Goal: Task Accomplishment & Management: Use online tool/utility

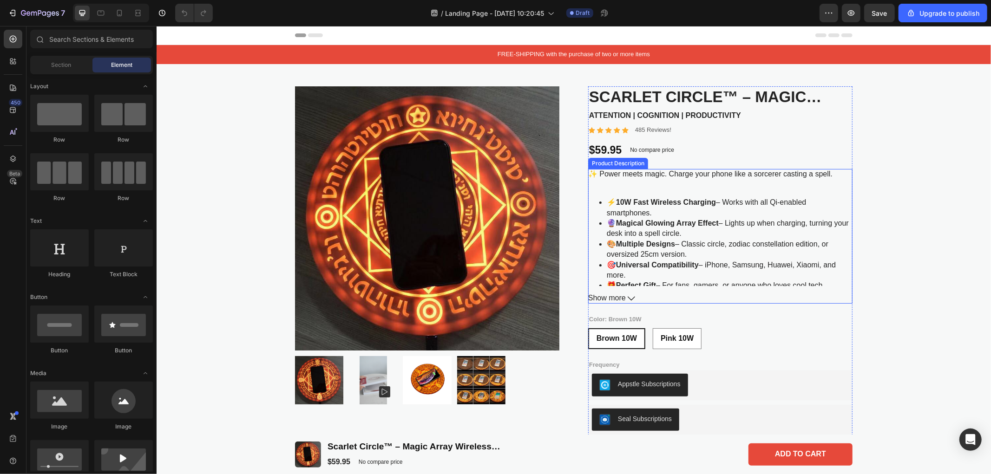
click at [627, 299] on icon at bounding box center [630, 297] width 7 height 7
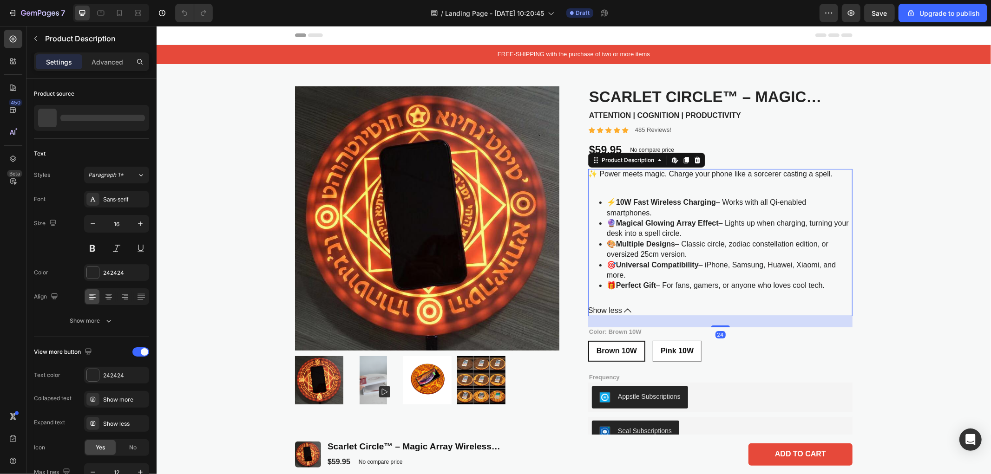
click at [612, 311] on span "Show less" at bounding box center [605, 311] width 34 height 10
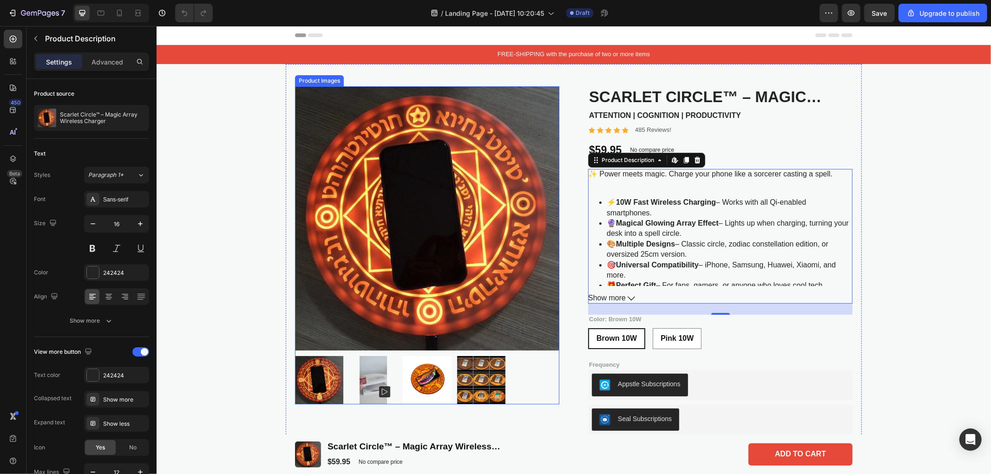
click at [379, 204] on img at bounding box center [426, 218] width 264 height 264
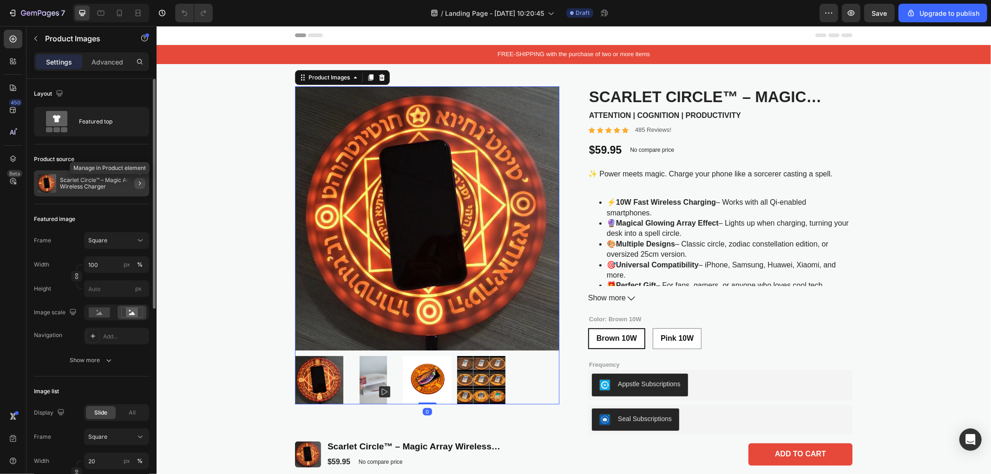
click at [140, 181] on icon "button" at bounding box center [139, 183] width 7 height 7
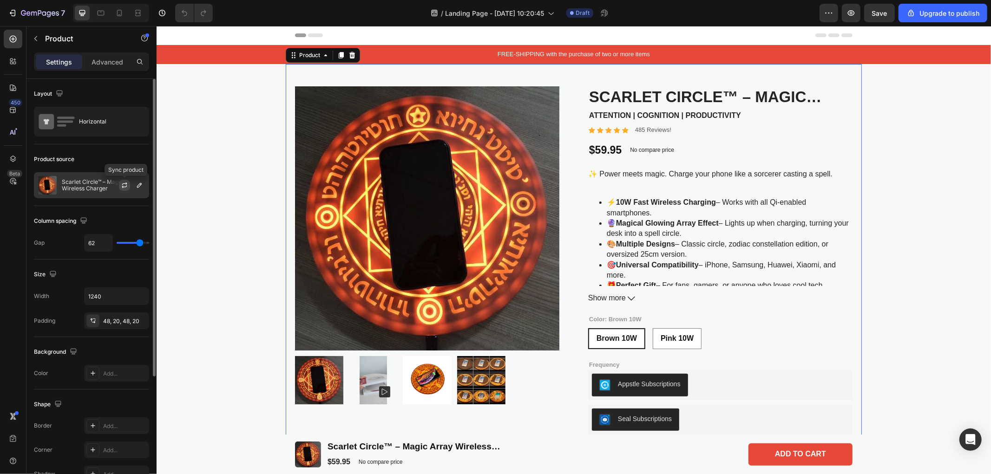
click at [126, 188] on icon "button" at bounding box center [124, 185] width 7 height 7
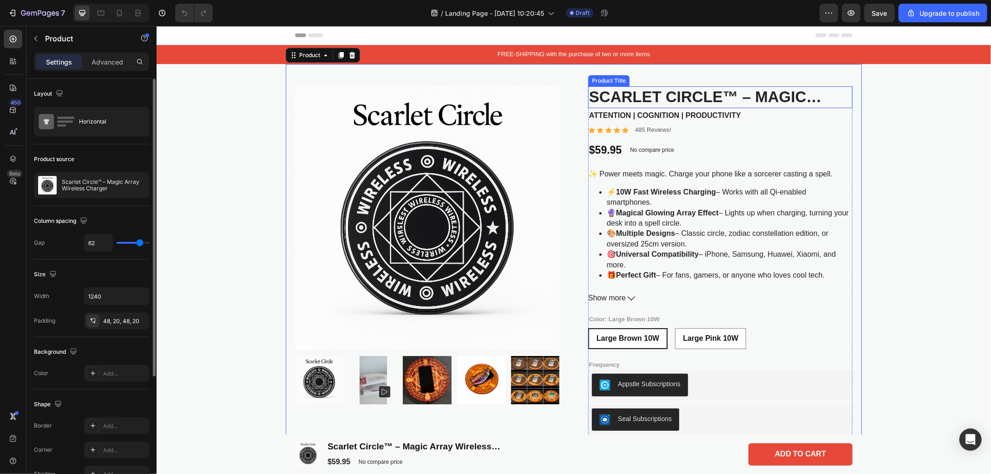
click at [649, 98] on h1 "Scarlet Circle™ – Magic Array Wireless Charger" at bounding box center [720, 97] width 264 height 22
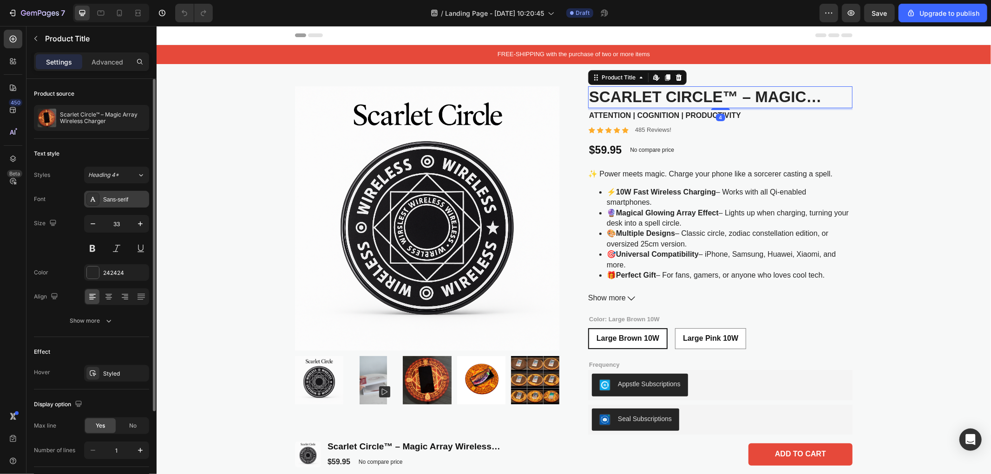
click at [128, 203] on div "Sans-serif" at bounding box center [125, 200] width 44 height 8
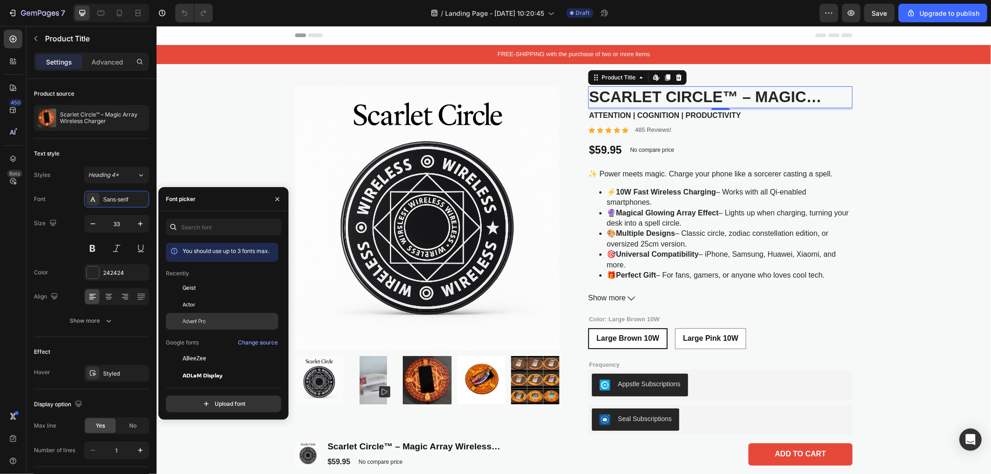
click at [200, 322] on span "Advent Pro" at bounding box center [194, 321] width 23 height 8
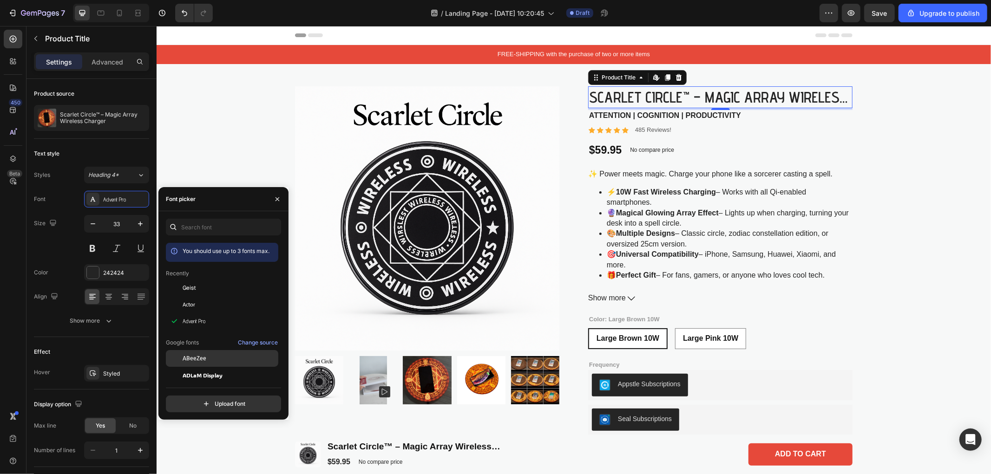
click at [205, 359] on span "ABeeZee" at bounding box center [195, 358] width 24 height 8
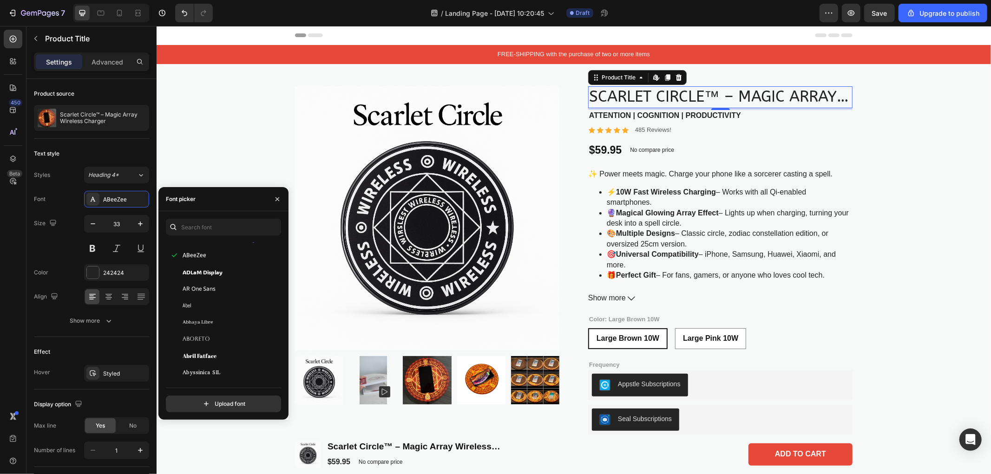
scroll to position [206, 0]
click at [208, 363] on div "Afacad" at bounding box center [222, 368] width 112 height 17
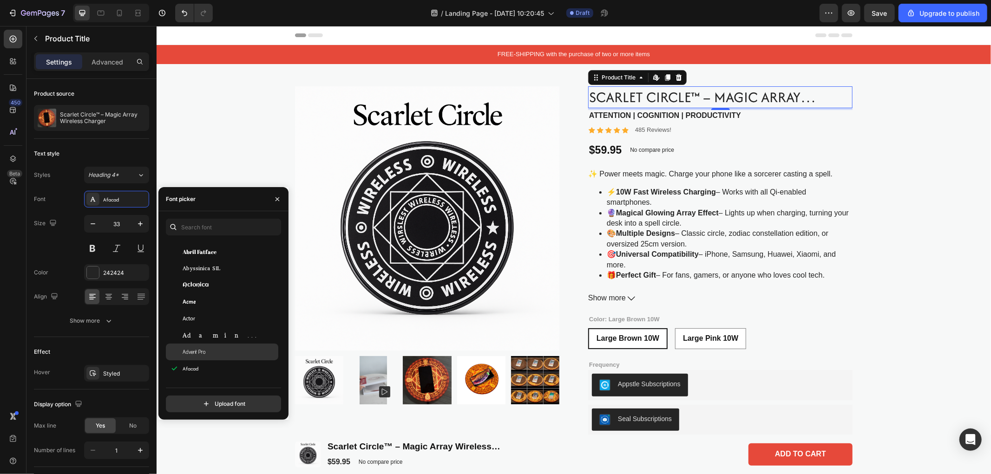
click at [208, 349] on div "Advent Pro" at bounding box center [230, 352] width 94 height 8
click at [209, 332] on div "Adamina" at bounding box center [230, 335] width 94 height 8
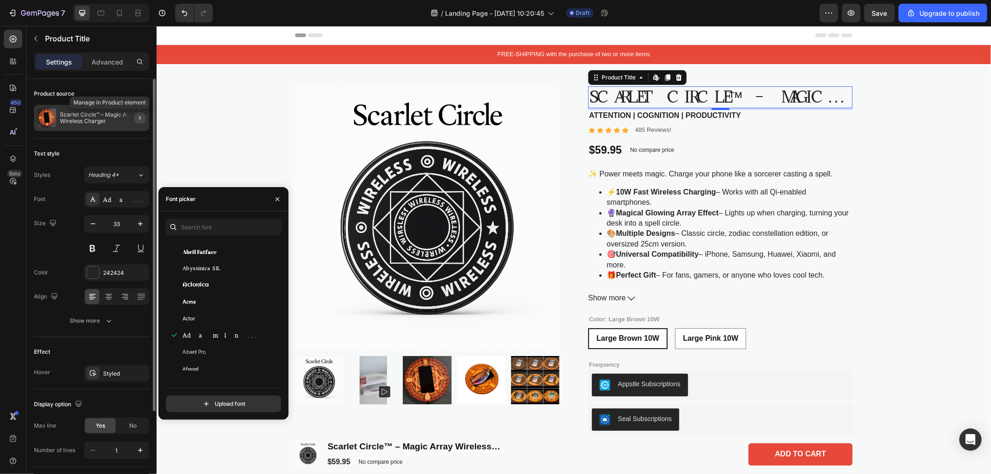
click at [140, 121] on icon "button" at bounding box center [139, 117] width 7 height 7
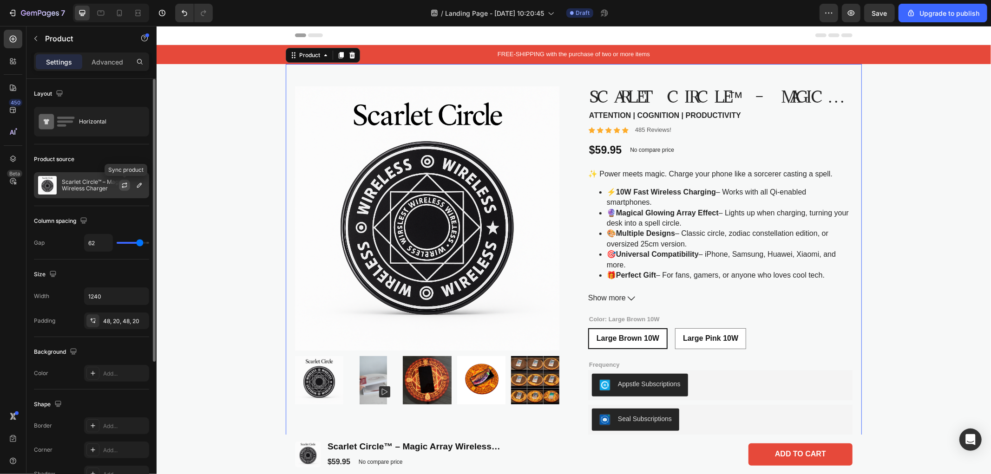
drag, startPoint x: 123, startPoint y: 186, endPoint x: 11, endPoint y: 182, distance: 112.0
click at [123, 186] on icon "button" at bounding box center [124, 186] width 5 height 3
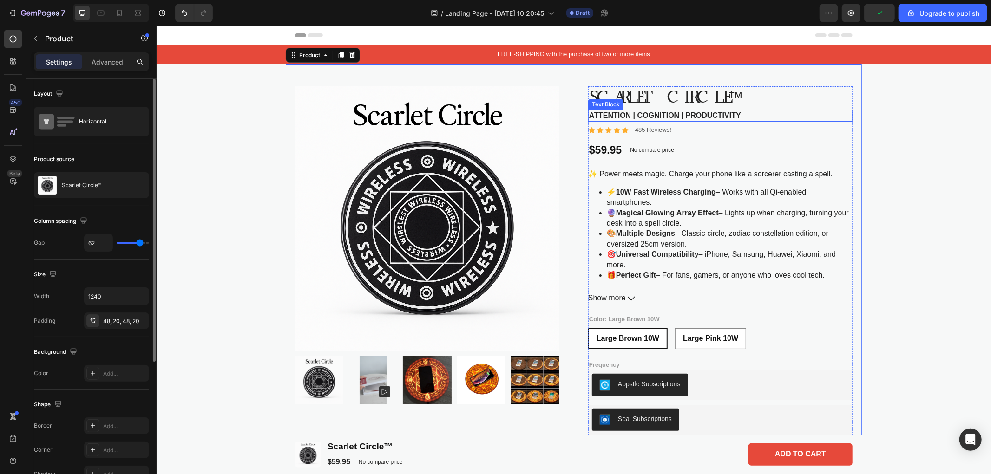
click at [742, 115] on p "ATTENTION | COGNITION | PRODUCTIVITY" at bounding box center [719, 116] width 262 height 10
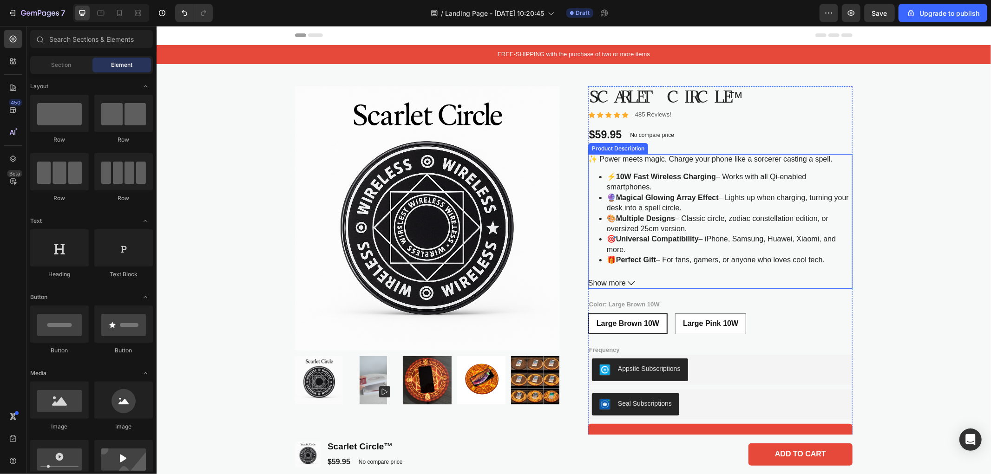
click at [662, 279] on button "Show more" at bounding box center [720, 283] width 264 height 10
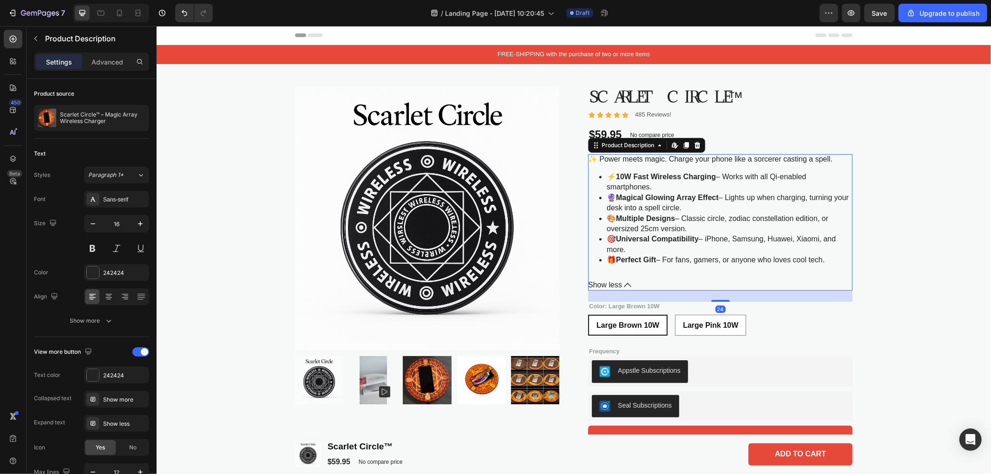
click at [671, 275] on div "✨ Power meets magic. Charge your phone like a sorcerer casting a spell. ⚡ 10W F…" at bounding box center [720, 222] width 264 height 137
click at [615, 281] on span "Show less" at bounding box center [605, 285] width 34 height 10
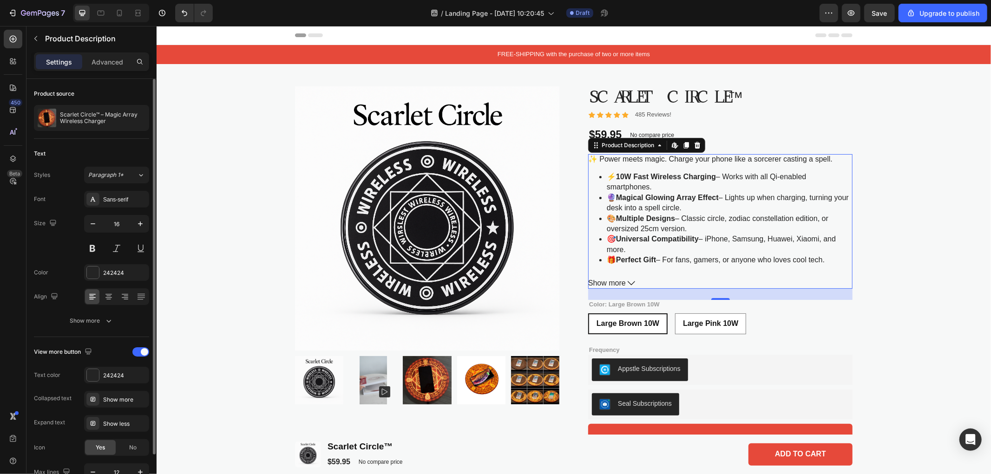
scroll to position [52, 0]
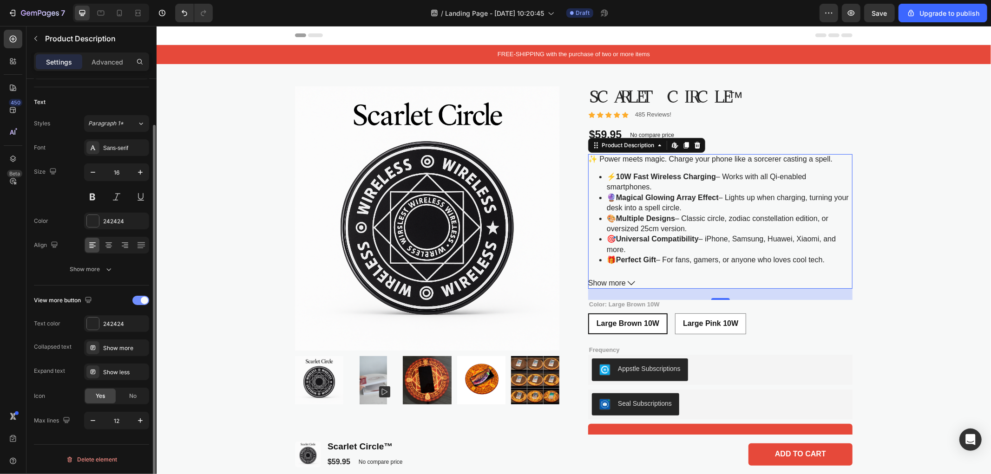
click at [144, 297] on span at bounding box center [144, 300] width 7 height 7
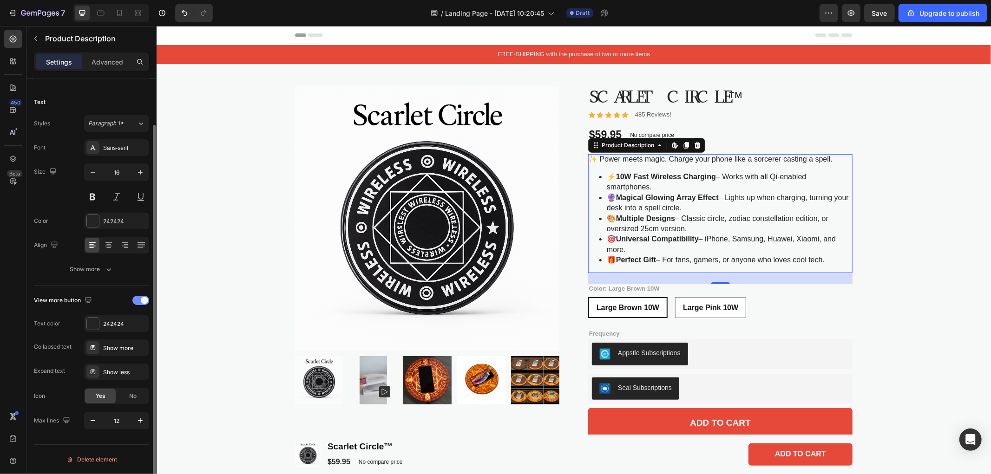
scroll to position [0, 0]
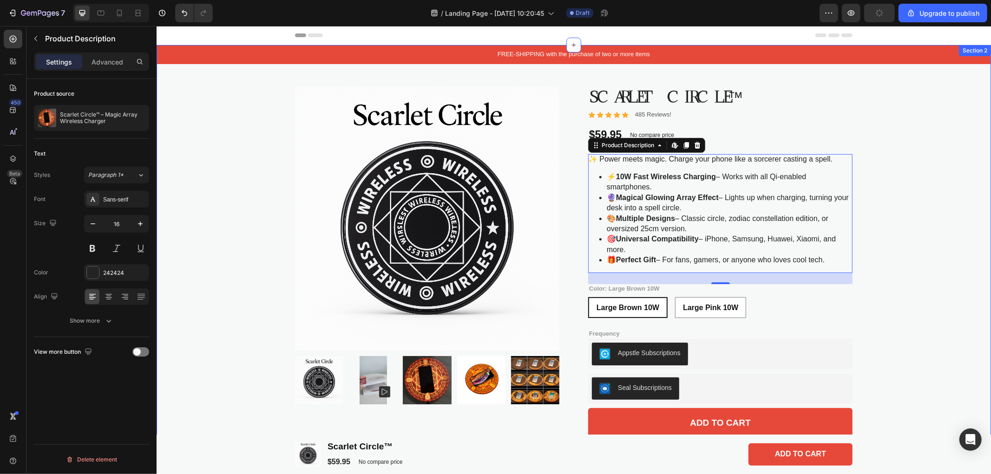
click at [960, 253] on div "FREE-SHIPPING with the purchase of two or more items Text Block Product Images …" at bounding box center [573, 371] width 834 height 652
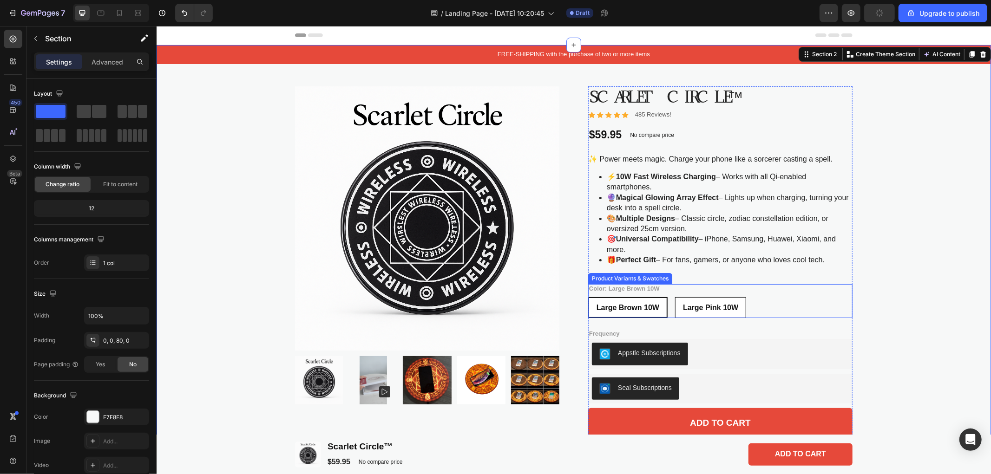
click at [704, 304] on span "Large Pink 10W" at bounding box center [709, 307] width 55 height 8
click at [674, 297] on input "Large Pink 10W Large Pink 10W Large Pink 10W" at bounding box center [674, 296] width 0 height 0
radio input "true"
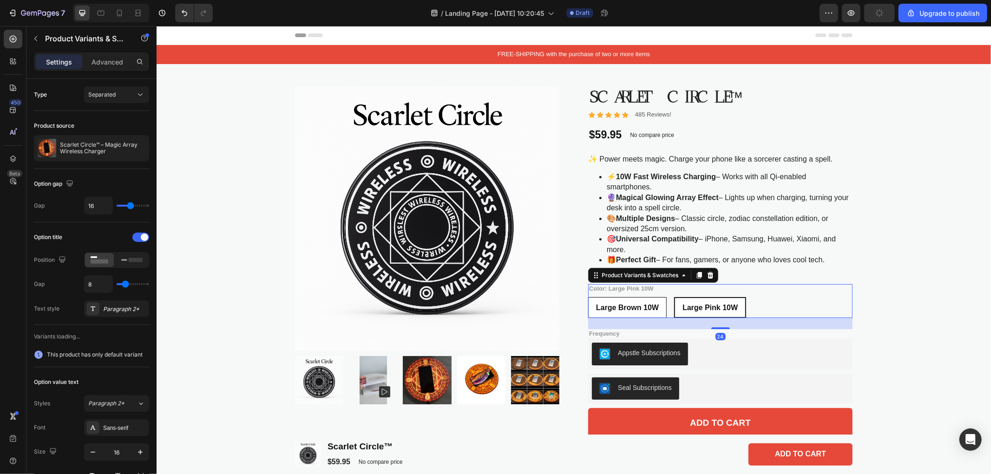
click at [648, 308] on span "Large Brown 10W" at bounding box center [626, 307] width 63 height 8
click at [588, 297] on input "Large Brown 10W Large Brown 10W Large Brown 10W" at bounding box center [587, 296] width 0 height 0
radio input "true"
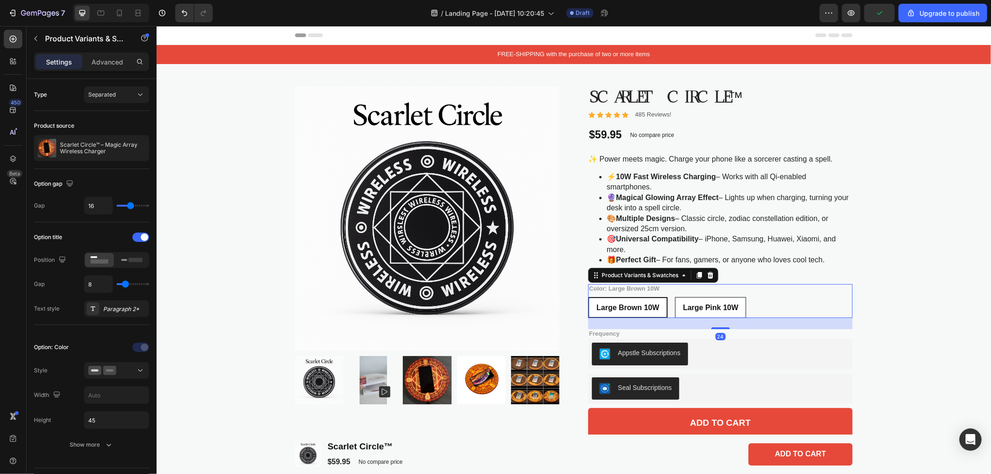
click at [708, 308] on span "Large Pink 10W" at bounding box center [709, 307] width 55 height 8
click at [674, 297] on input "Large Pink 10W Large Pink 10W Large Pink 10W" at bounding box center [674, 296] width 0 height 0
radio input "true"
click at [640, 308] on span "Large Brown 10W" at bounding box center [626, 307] width 63 height 8
click at [588, 297] on input "Large Brown 10W Large Brown 10W Large Brown 10W" at bounding box center [587, 296] width 0 height 0
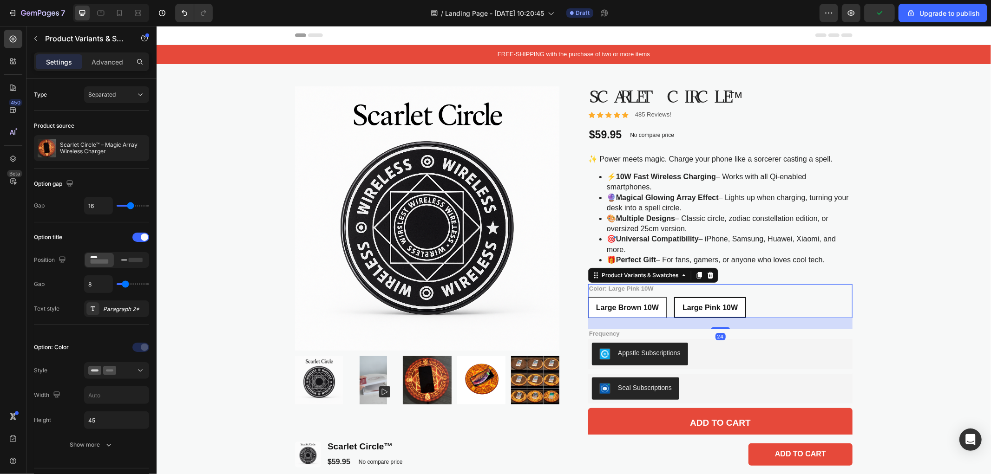
radio input "true"
click at [713, 307] on span "Large Pink 10W" at bounding box center [709, 307] width 55 height 8
click at [674, 297] on input "Large Pink 10W Large Pink 10W Large Pink 10W" at bounding box center [674, 296] width 0 height 0
radio input "true"
click at [652, 307] on span "Large Brown 10W" at bounding box center [626, 307] width 63 height 8
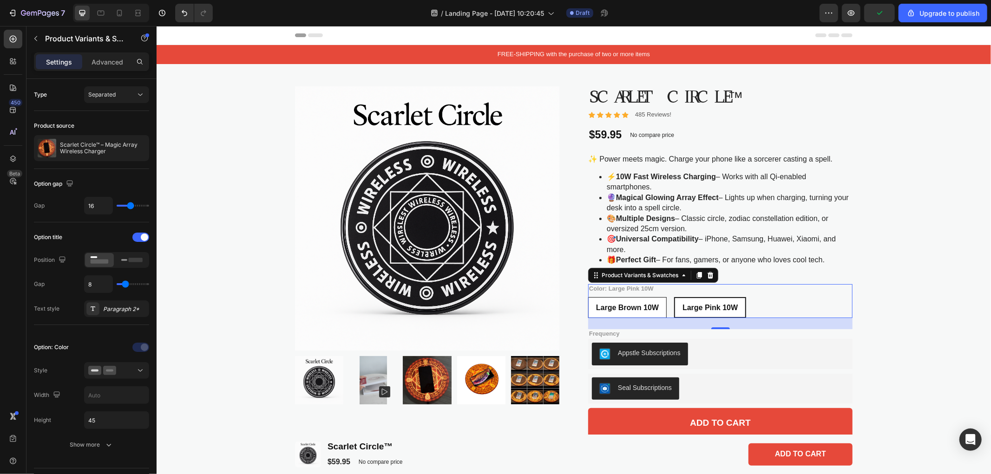
click at [588, 297] on input "Large Brown 10W Large Brown 10W Large Brown 10W" at bounding box center [587, 296] width 0 height 0
radio input "true"
click at [468, 182] on img at bounding box center [426, 218] width 264 height 264
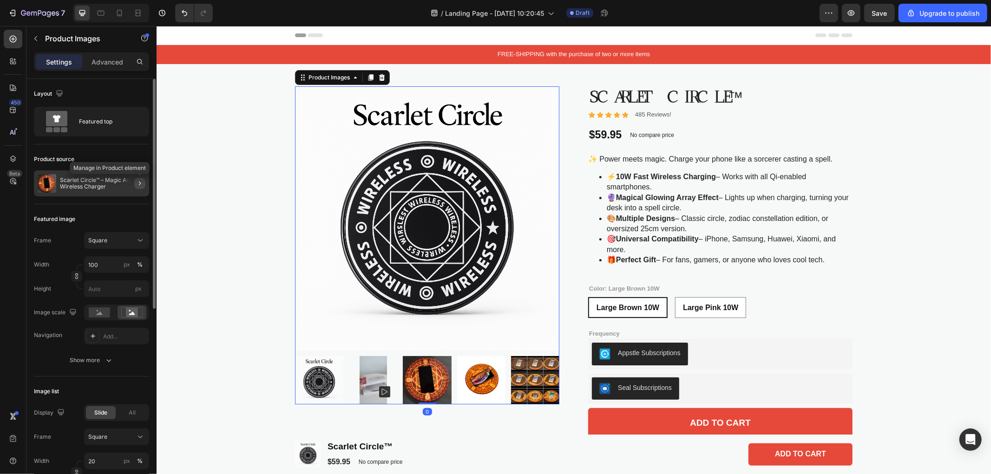
click at [140, 184] on icon "button" at bounding box center [140, 184] width 2 height 4
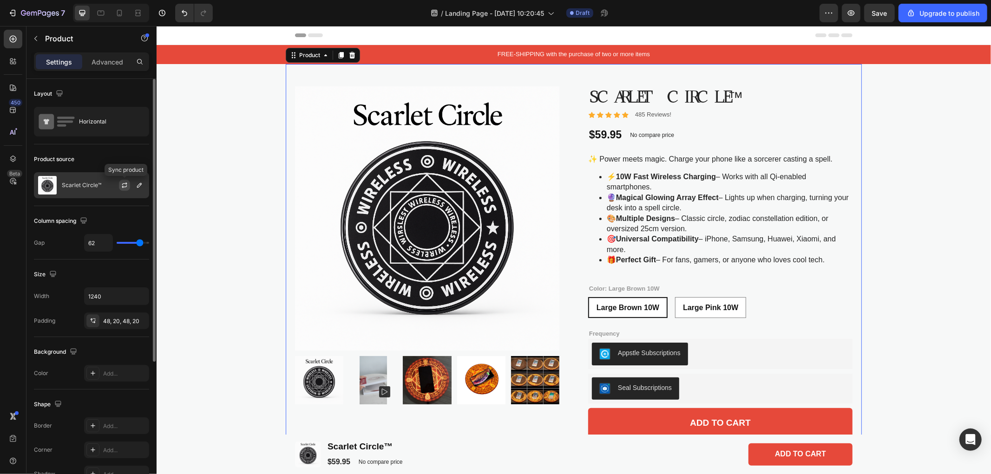
click at [129, 183] on button "button" at bounding box center [124, 185] width 11 height 11
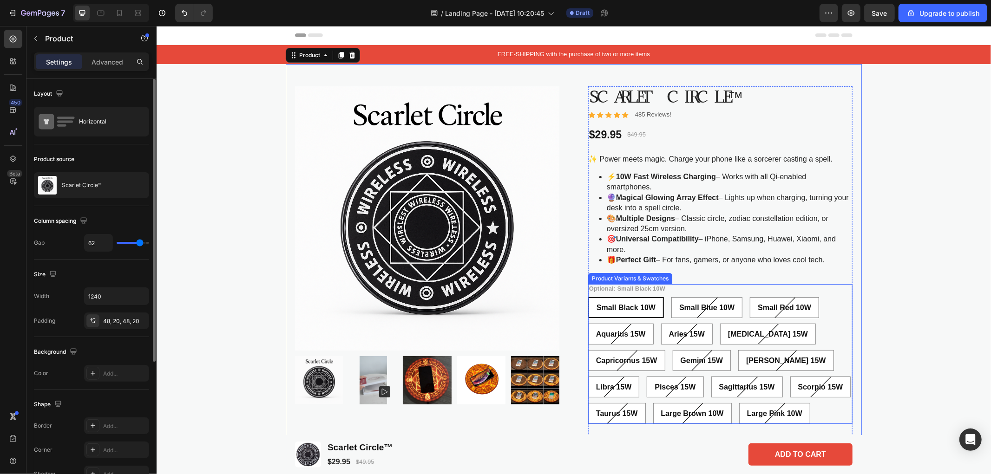
click at [623, 304] on span "Small Black 10W" at bounding box center [625, 307] width 59 height 8
click at [588, 297] on input "Small Black 10W Small Black 10W Small Black 10W" at bounding box center [587, 296] width 0 height 0
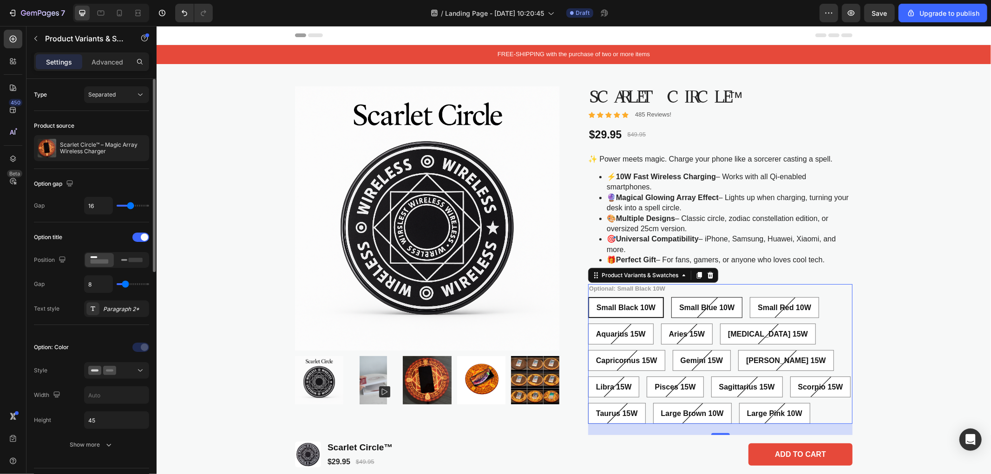
click at [682, 309] on span "Small Blue 10W" at bounding box center [706, 307] width 55 height 8
click at [671, 297] on input "Small Blue 10W Small Blue 10W Small Blue 10W" at bounding box center [670, 296] width 0 height 0
radio input "true"
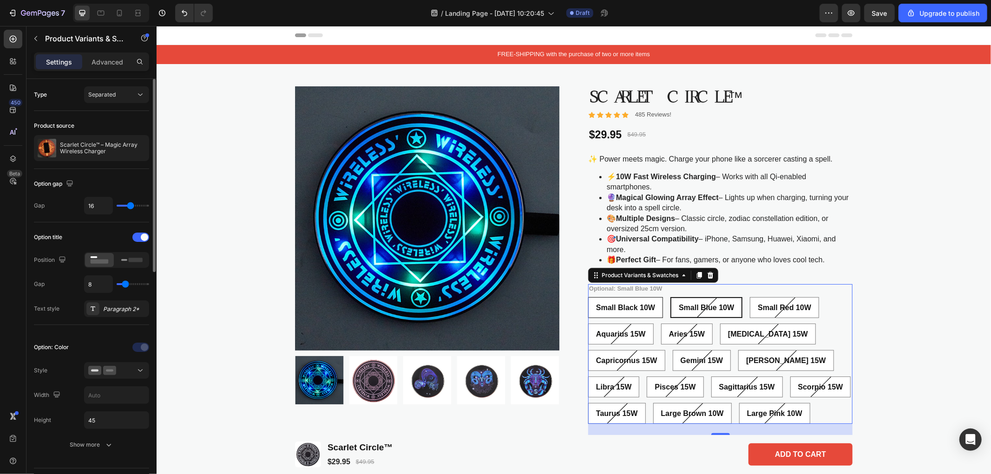
click at [631, 309] on span "Small Black 10W" at bounding box center [624, 307] width 59 height 8
click at [588, 297] on input "Small Black 10W Small Black 10W Small Black 10W" at bounding box center [587, 296] width 0 height 0
radio input "true"
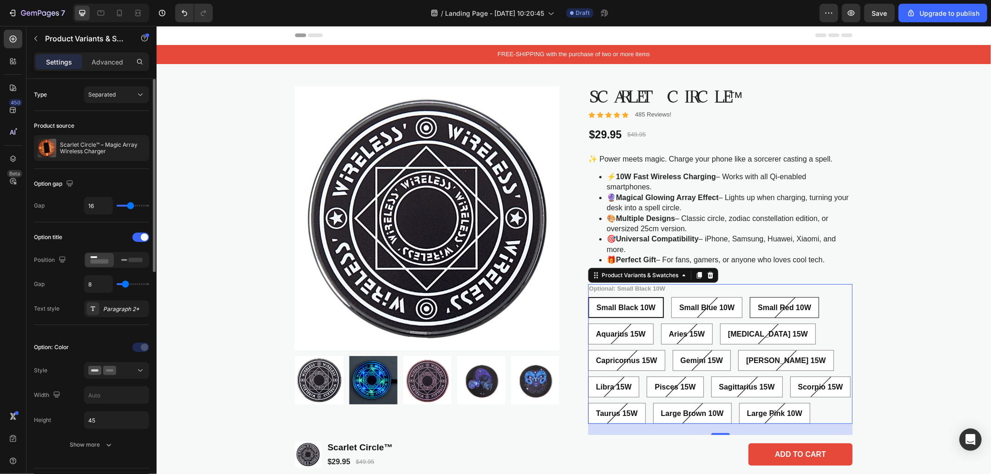
click at [768, 309] on span "Small Red 10W" at bounding box center [783, 307] width 53 height 8
click at [749, 297] on input "Small Red 10W Small Red 10W Small Red 10W" at bounding box center [749, 296] width 0 height 0
radio input "true"
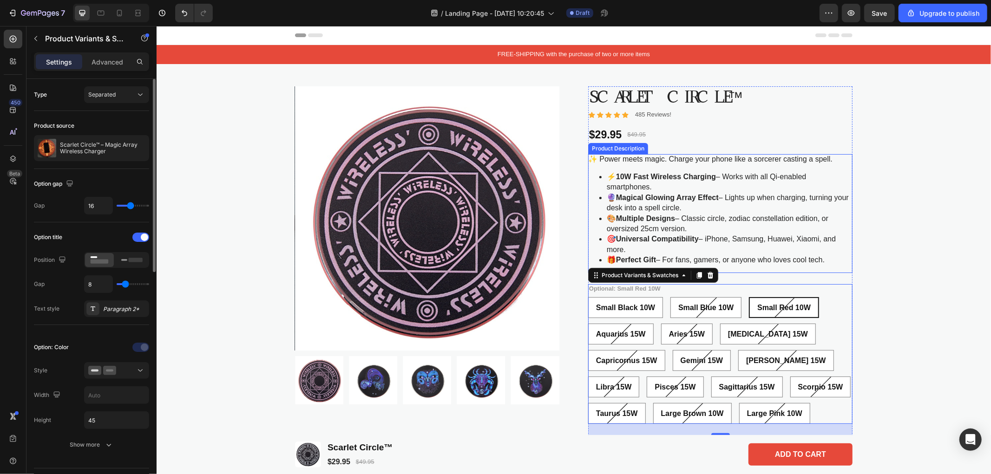
scroll to position [52, 0]
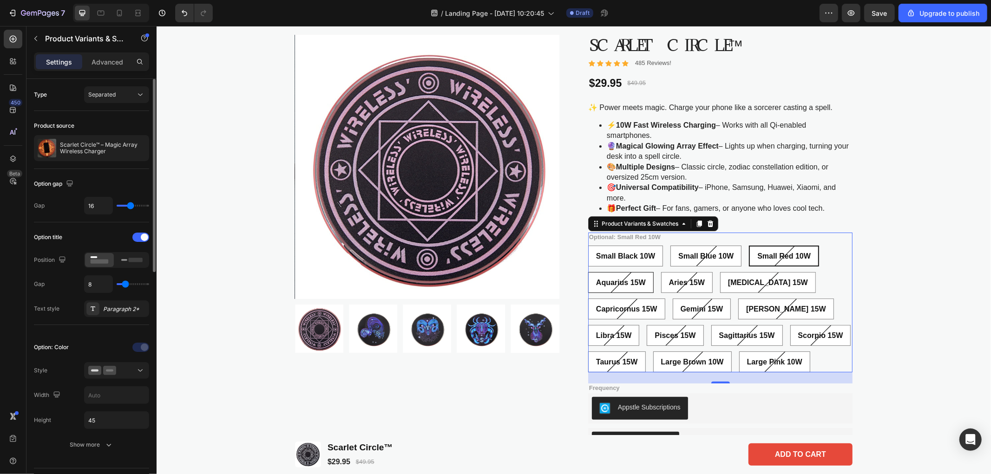
click at [614, 283] on 15W "Aquarius 15W" at bounding box center [620, 282] width 65 height 21
click at [588, 272] on input "Aquarius 15W Aquarius 15W Aquarius 15W" at bounding box center [587, 271] width 0 height 0
radio input "true"
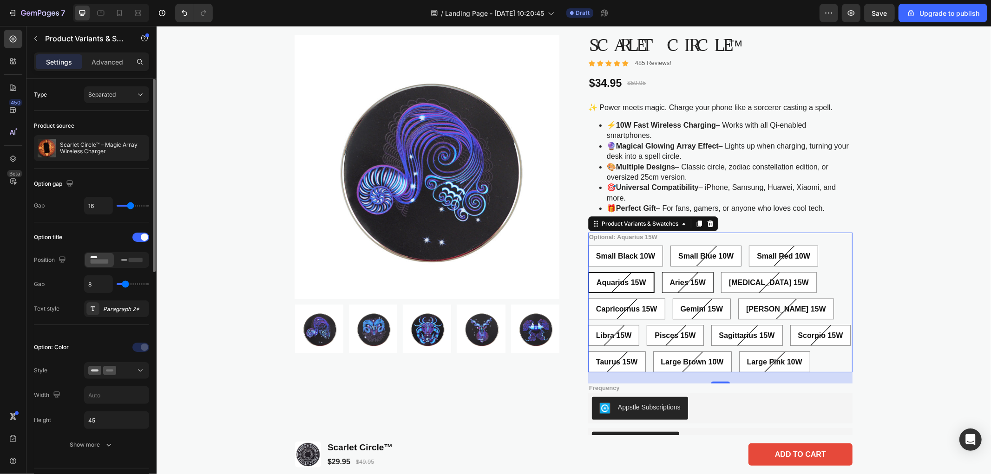
click at [681, 284] on span "Aries 15W" at bounding box center [687, 282] width 36 height 8
click at [661, 272] on input "Aries 15W Aries 15W Aries 15W" at bounding box center [661, 271] width 0 height 0
radio input "true"
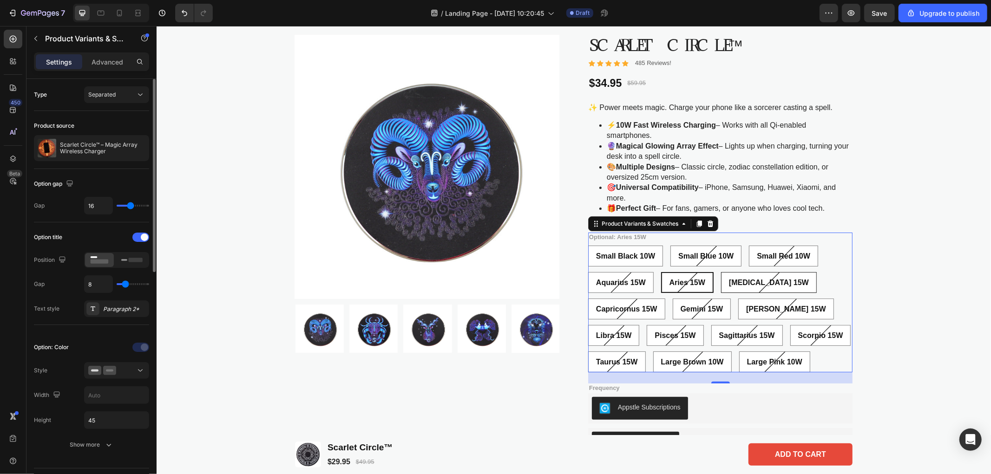
click at [734, 285] on span "[MEDICAL_DATA] 15W" at bounding box center [768, 282] width 80 height 8
click at [720, 272] on input "[MEDICAL_DATA] 15W [MEDICAL_DATA] 15W [MEDICAL_DATA] 15W" at bounding box center [720, 271] width 0 height 0
radio input "true"
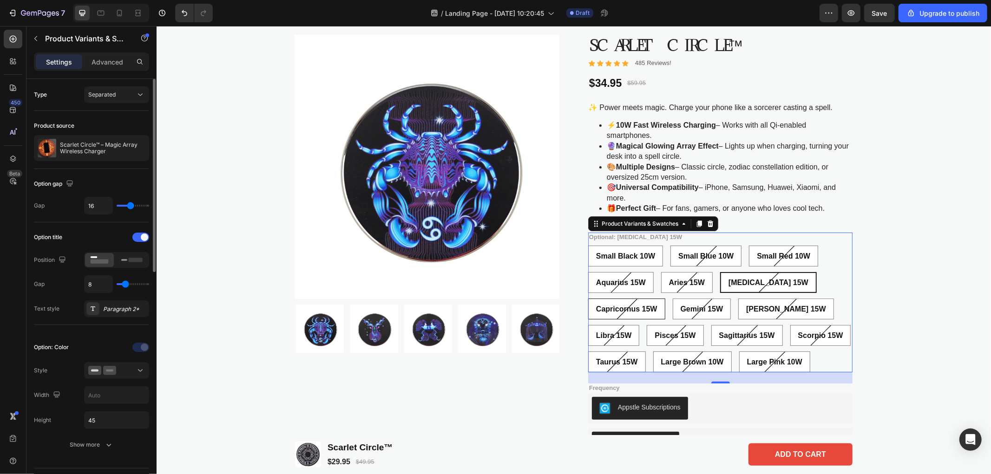
click at [623, 305] on span "Capricornus 15W" at bounding box center [625, 309] width 61 height 8
click at [588, 298] on input "Capricornus 15W Capricornus 15W Capricornus 15W" at bounding box center [587, 298] width 0 height 0
radio input "true"
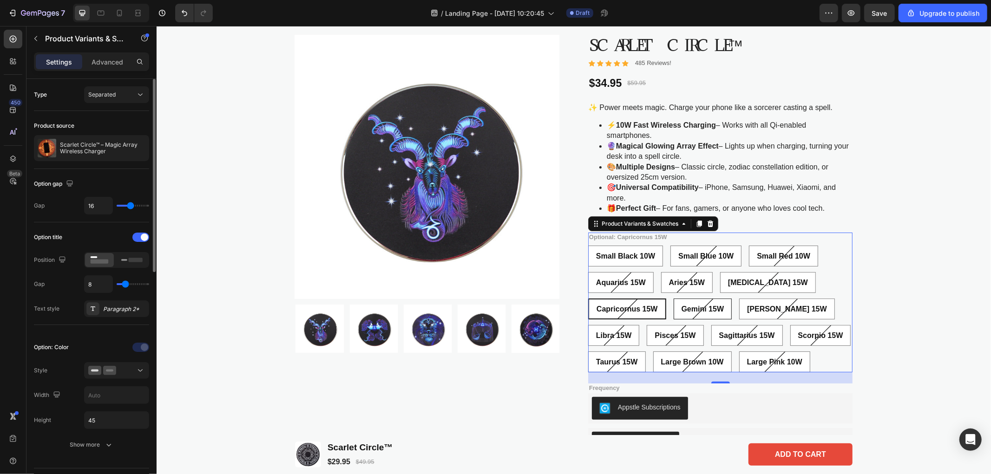
click at [688, 307] on span "Gemini 15W" at bounding box center [702, 309] width 43 height 8
click at [673, 298] on input "Gemini 15W Gemini 15W Gemini 15W" at bounding box center [672, 298] width 0 height 0
radio input "true"
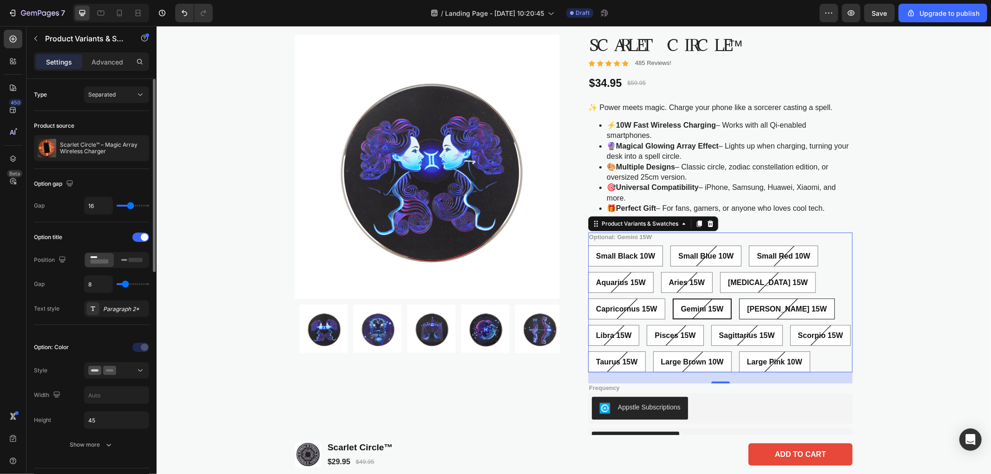
click at [749, 307] on span "[PERSON_NAME] 15W" at bounding box center [786, 309] width 80 height 8
click at [738, 298] on input "[PERSON_NAME] 15W [PERSON_NAME] 15W [PERSON_NAME] 15W" at bounding box center [738, 298] width 0 height 0
radio input "true"
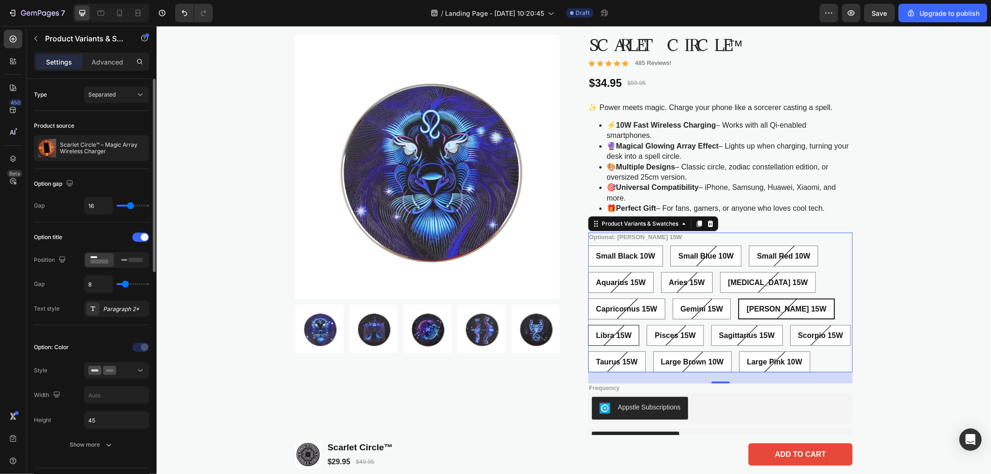
click at [631, 331] on span "Libra 15W" at bounding box center [612, 335] width 35 height 8
click at [588, 324] on input "Libra 15W Libra 15W Libra 15W" at bounding box center [587, 324] width 0 height 0
radio input "true"
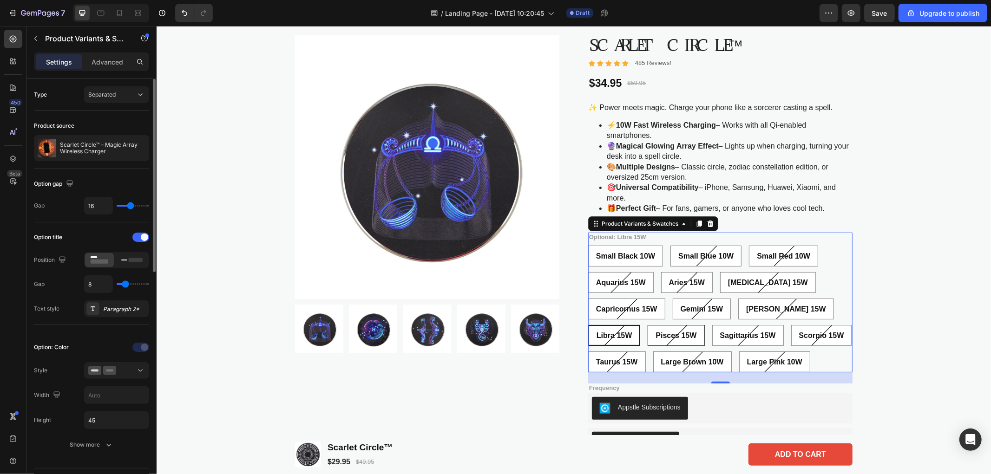
click at [655, 337] on span "Pisces 15W" at bounding box center [675, 335] width 41 height 8
click at [646, 325] on input "Pisces 15W Pisces 15W Pisces 15W" at bounding box center [646, 324] width 0 height 0
radio input "true"
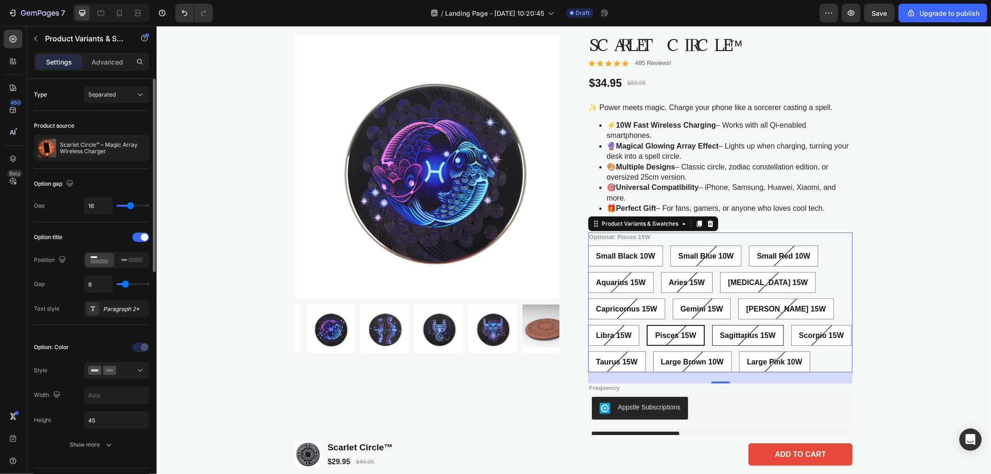
click at [719, 337] on span "Sagittarius 15W" at bounding box center [747, 335] width 56 height 8
click at [711, 325] on input "Sagittarius 15W Sagittarius 15W Sagittarius 15W" at bounding box center [711, 324] width 0 height 0
radio input "true"
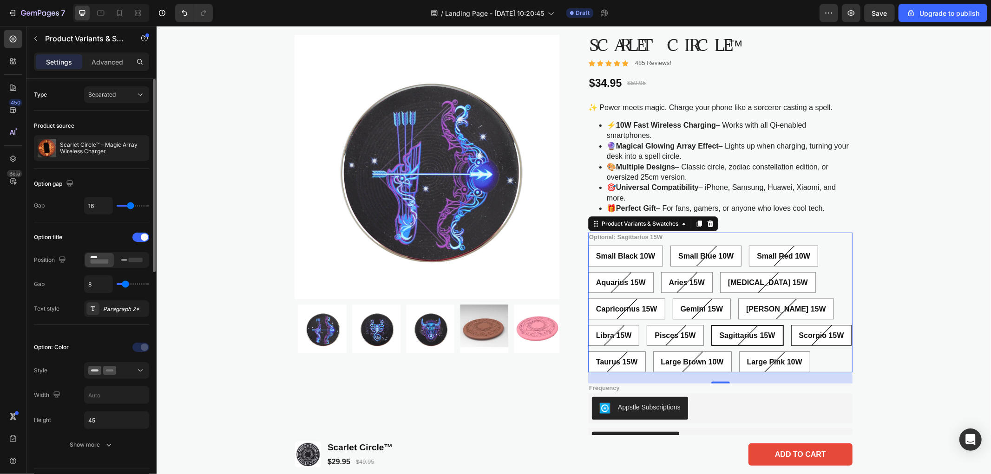
click at [798, 334] on span "Scorpio 15W" at bounding box center [820, 335] width 45 height 8
click at [790, 325] on input "Scorpio 15W Scorpio 15W Scorpio 15W" at bounding box center [790, 324] width 0 height 0
radio input "true"
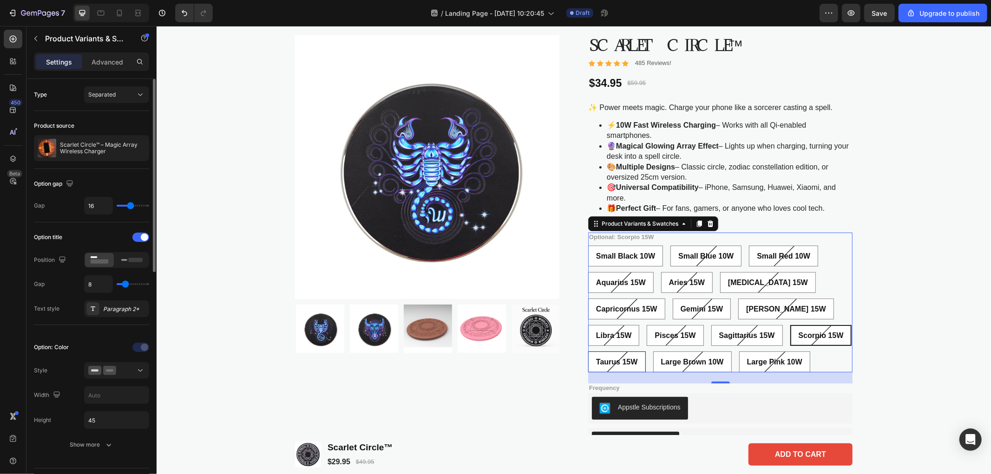
click at [602, 358] on span "Taurus 15W" at bounding box center [616, 362] width 42 height 8
click at [588, 351] on input "Taurus 15W Taurus 15W Taurus 15W" at bounding box center [587, 351] width 0 height 0
radio input "true"
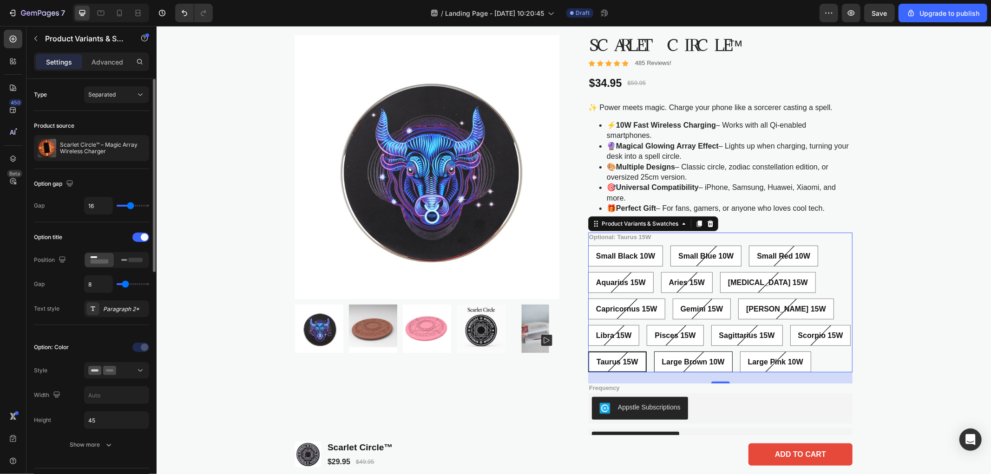
click at [689, 358] on span "Large Brown 10W" at bounding box center [692, 362] width 63 height 8
click at [653, 351] on input "Large Brown 10W Large Brown 10W Large Brown 10W" at bounding box center [653, 351] width 0 height 0
radio input "true"
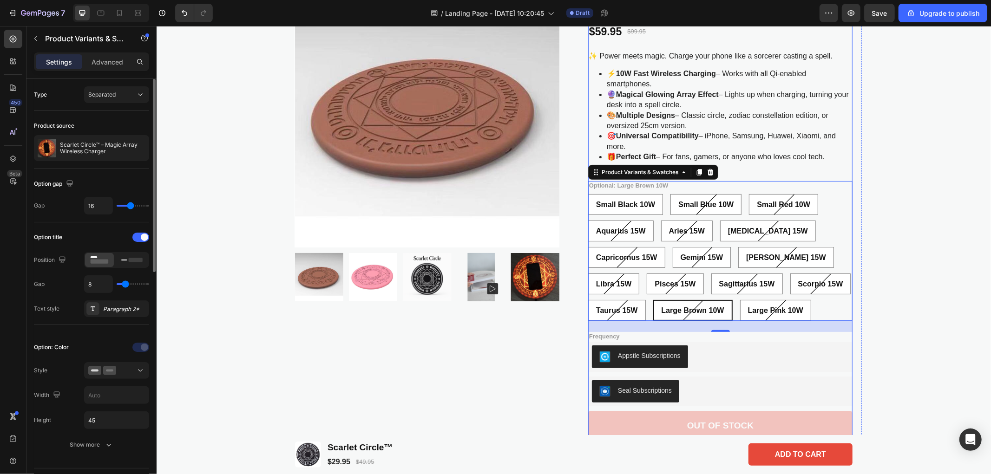
scroll to position [155, 0]
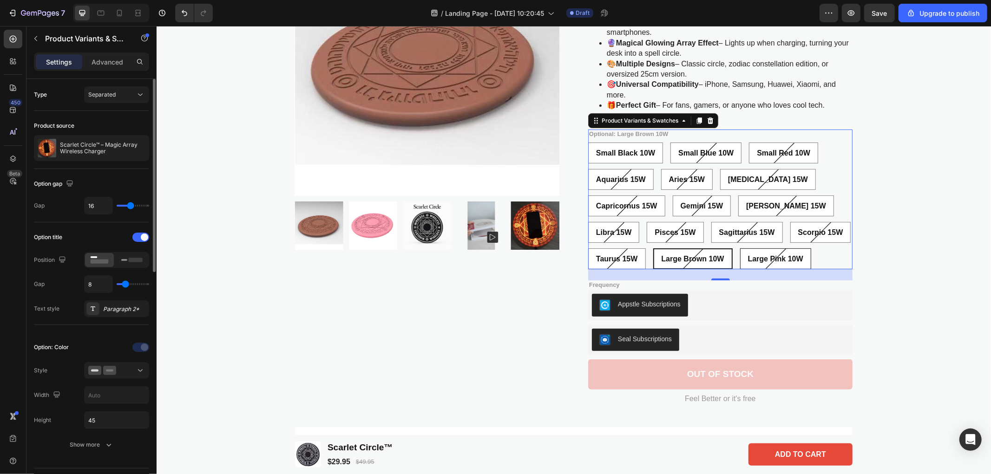
click at [765, 255] on span "Large Pink 10W" at bounding box center [774, 259] width 55 height 8
click at [739, 248] on input "Large Pink 10W Large Pink 10W Large Pink 10W" at bounding box center [739, 248] width 0 height 0
radio input "true"
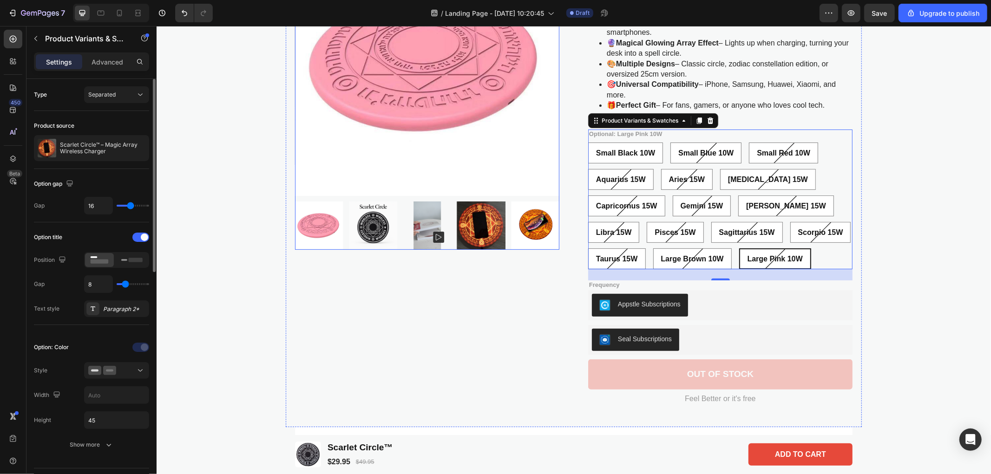
click at [504, 144] on img at bounding box center [426, 63] width 264 height 264
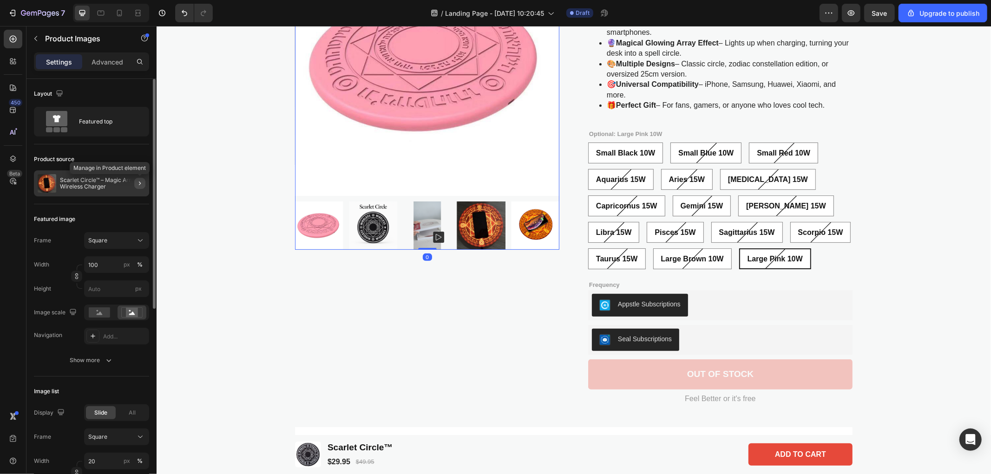
click at [140, 183] on icon "button" at bounding box center [139, 183] width 7 height 7
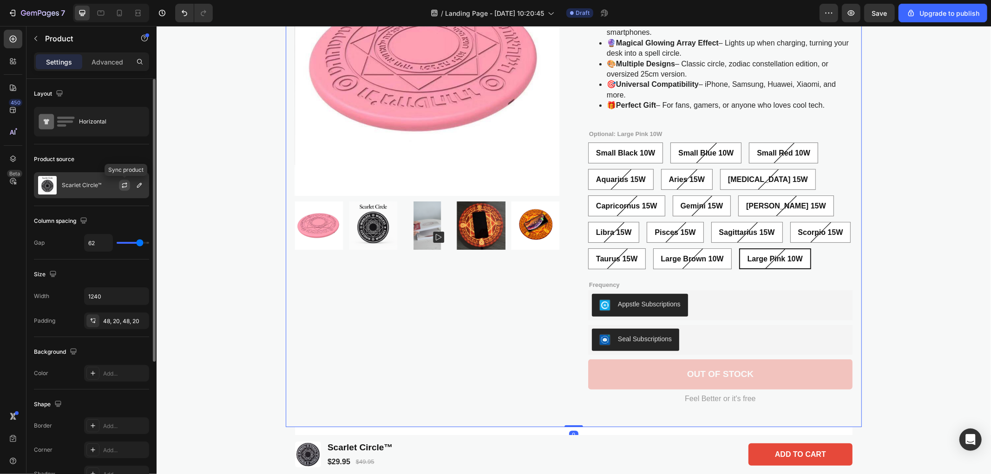
click at [124, 186] on icon "button" at bounding box center [124, 185] width 7 height 7
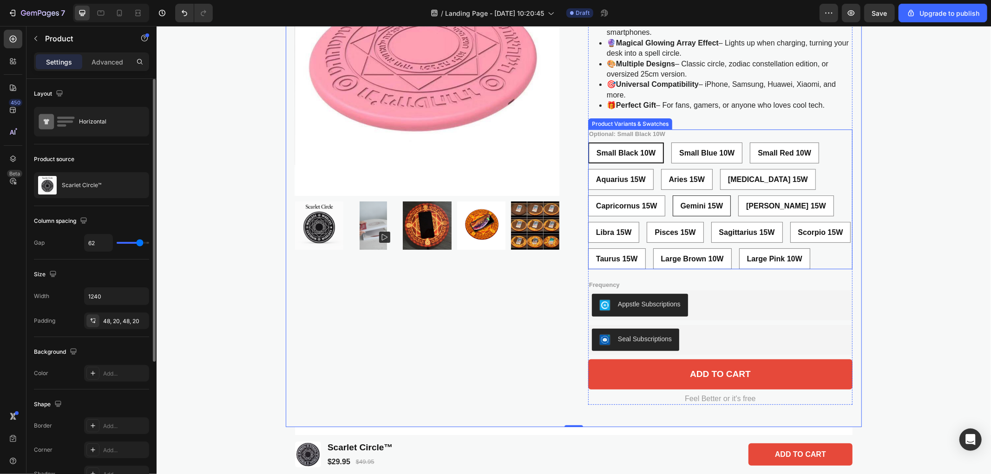
scroll to position [103, 0]
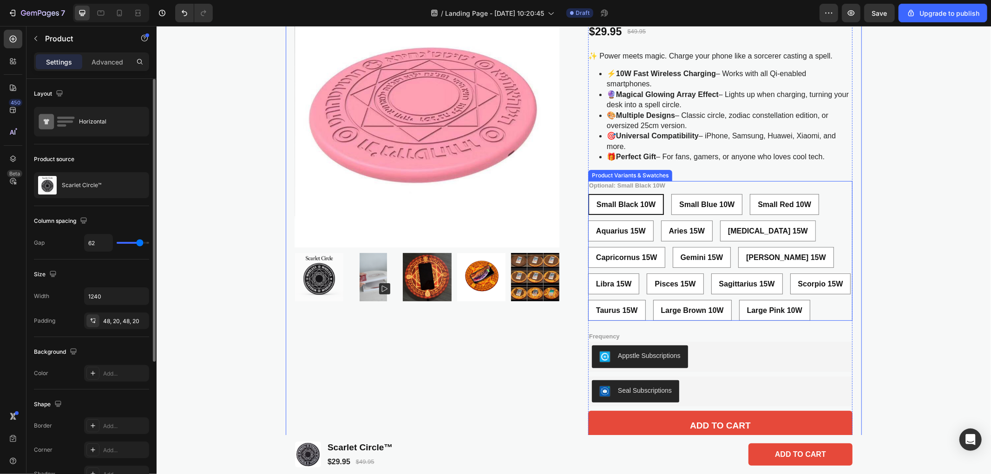
click at [633, 201] on span "Small Black 10W" at bounding box center [625, 204] width 59 height 8
click at [588, 194] on input "Small Black 10W Small Black 10W Small Black 10W" at bounding box center [587, 193] width 0 height 0
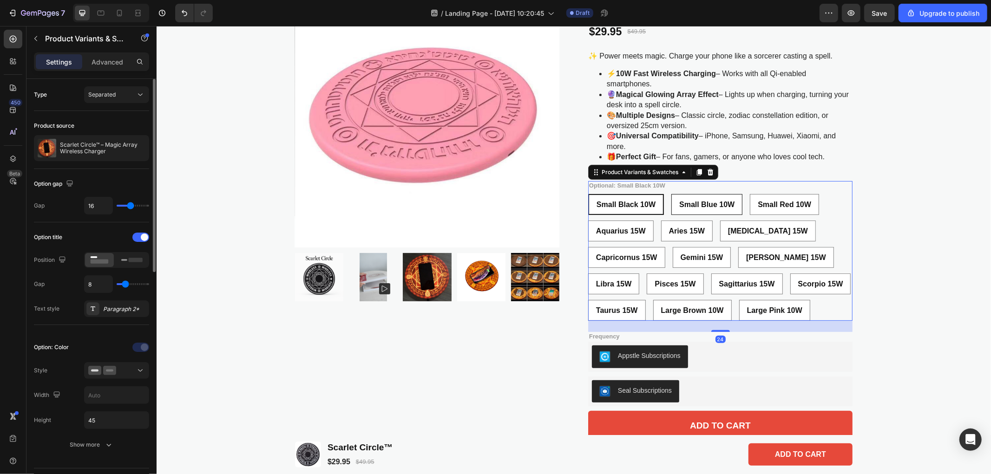
click at [686, 202] on span "Small Blue 10W" at bounding box center [706, 204] width 55 height 8
click at [671, 194] on input "Small Blue 10W Small Blue 10W Small Blue 10W" at bounding box center [670, 193] width 0 height 0
radio input "true"
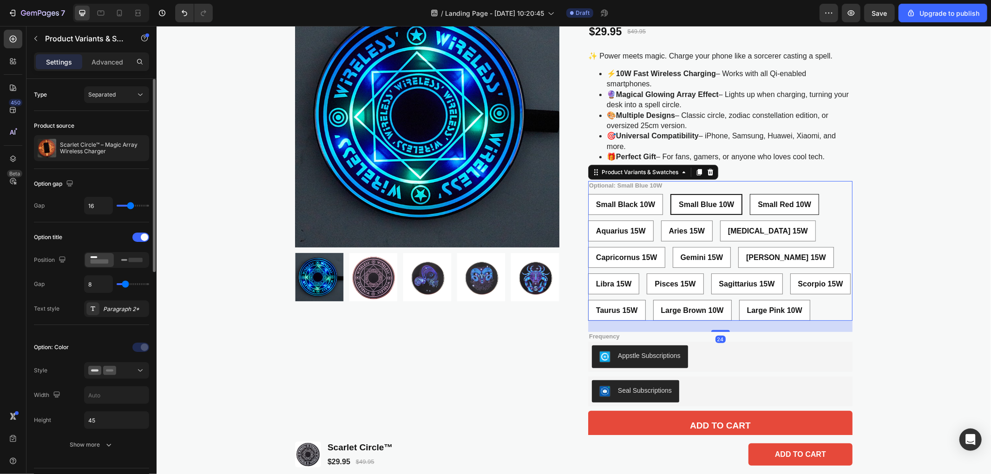
click at [758, 202] on span "Small Red 10W" at bounding box center [783, 204] width 53 height 8
click at [749, 194] on input "Small Red 10W Small Red 10W Small Red 10W" at bounding box center [749, 193] width 0 height 0
radio input "true"
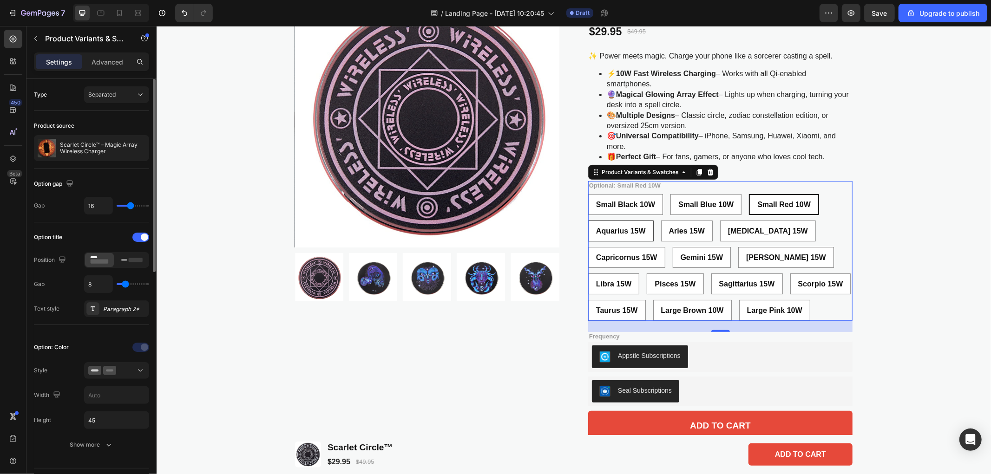
click at [618, 230] on span "Aquarius 15W" at bounding box center [620, 231] width 50 height 8
click at [588, 220] on input "Aquarius 15W Aquarius 15W Aquarius 15W" at bounding box center [587, 220] width 0 height 0
radio input "true"
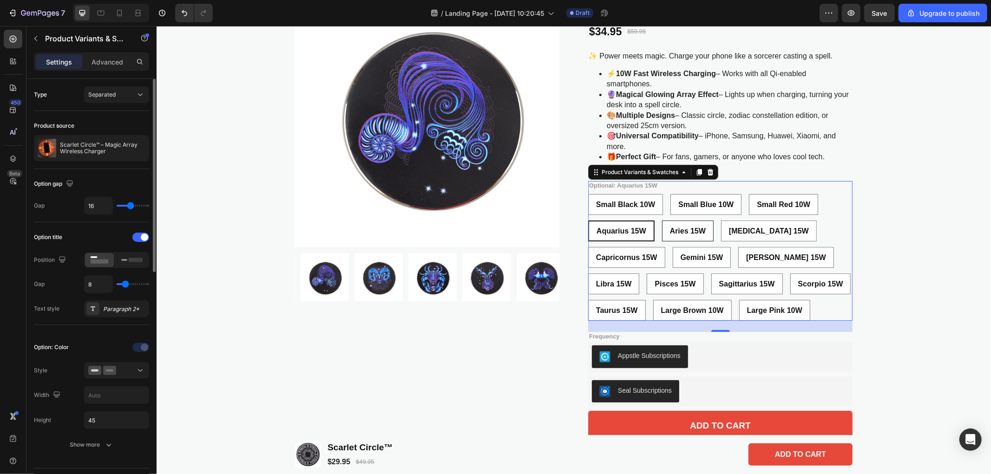
click at [687, 231] on span "Aries 15W" at bounding box center [687, 231] width 36 height 8
click at [661, 220] on input "Aries 15W Aries 15W Aries 15W" at bounding box center [661, 220] width 0 height 0
radio input "true"
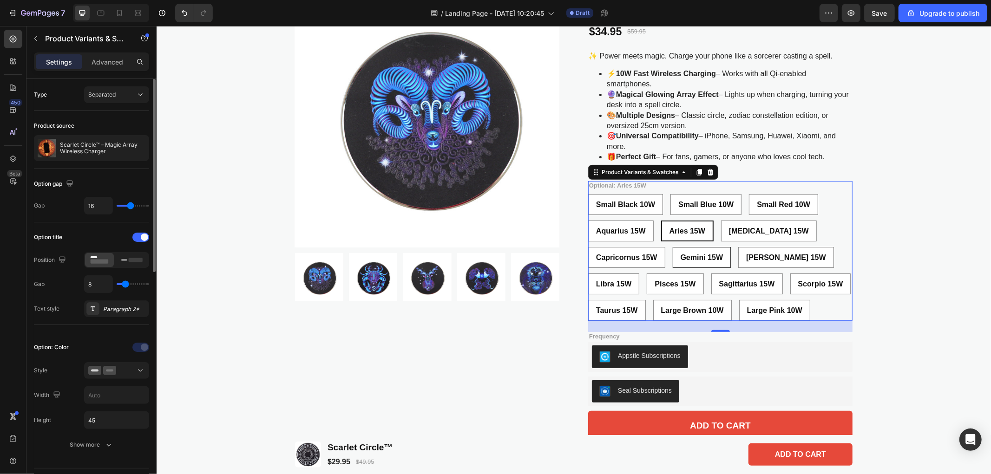
click at [694, 256] on span "Gemini 15W" at bounding box center [701, 257] width 43 height 8
click at [672, 247] on input "Gemini 15W Gemini 15W Gemini 15W" at bounding box center [672, 246] width 0 height 0
radio input "true"
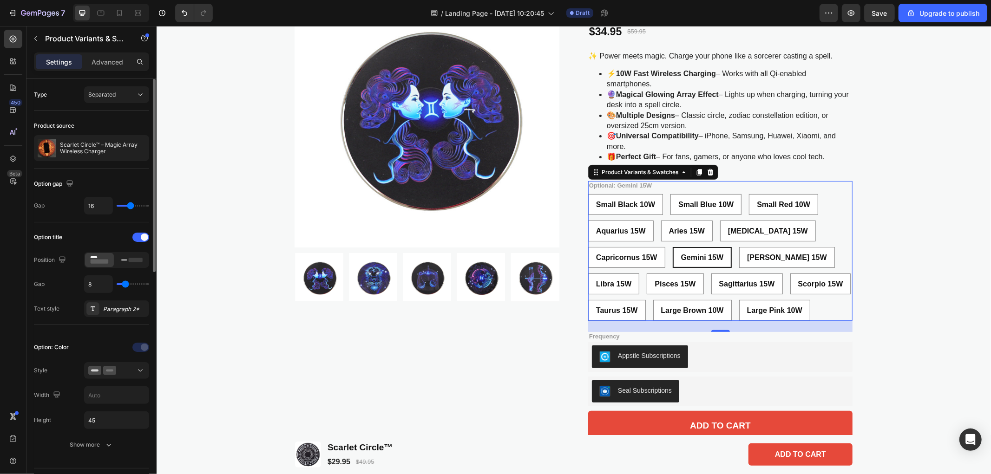
scroll to position [52, 0]
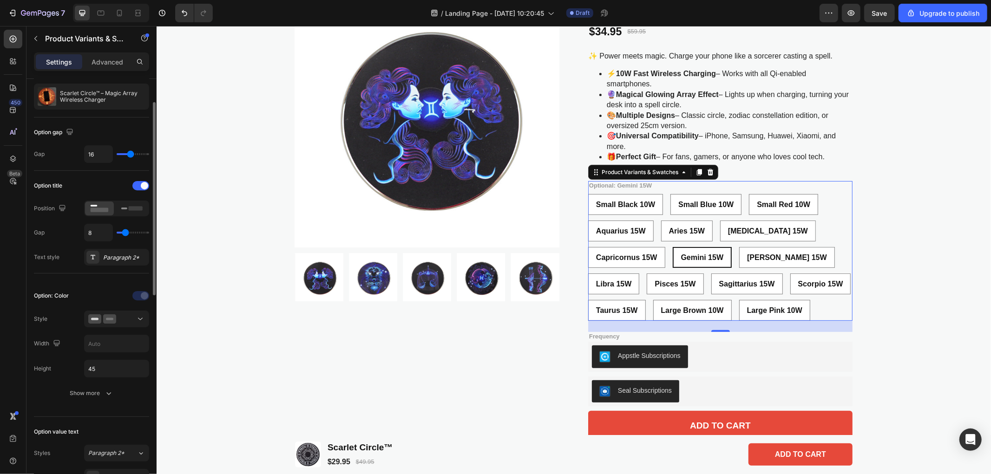
type input "3"
type input "5"
type input "7"
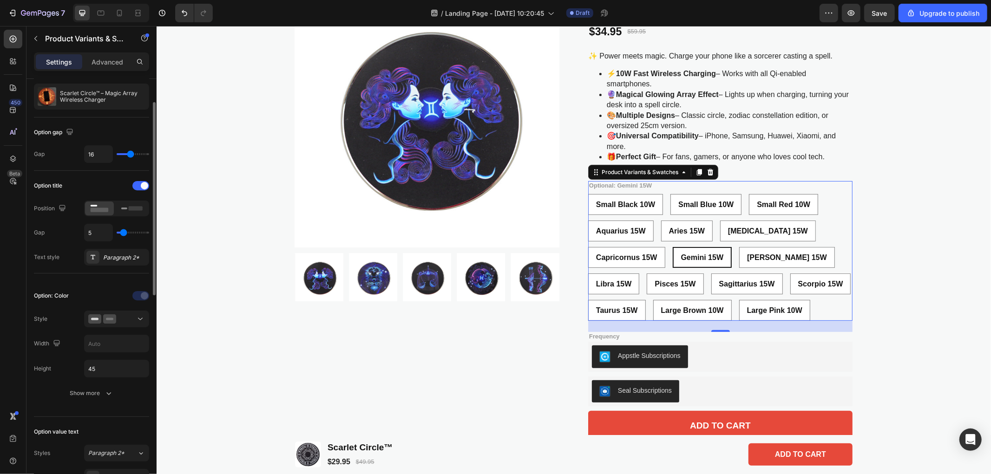
type input "7"
type input "8"
type input "11"
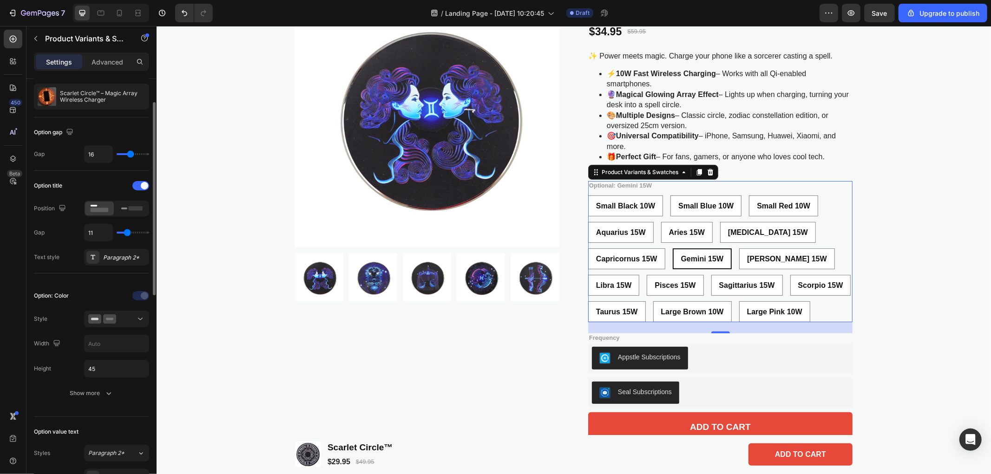
type input "10"
type input "8"
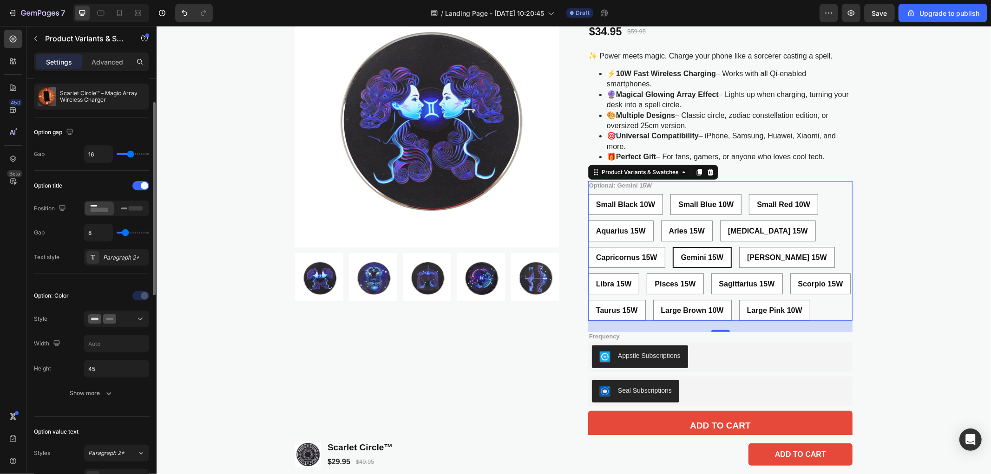
type input "7"
click at [124, 232] on input "range" at bounding box center [133, 233] width 33 height 2
click at [145, 186] on span at bounding box center [144, 185] width 7 height 7
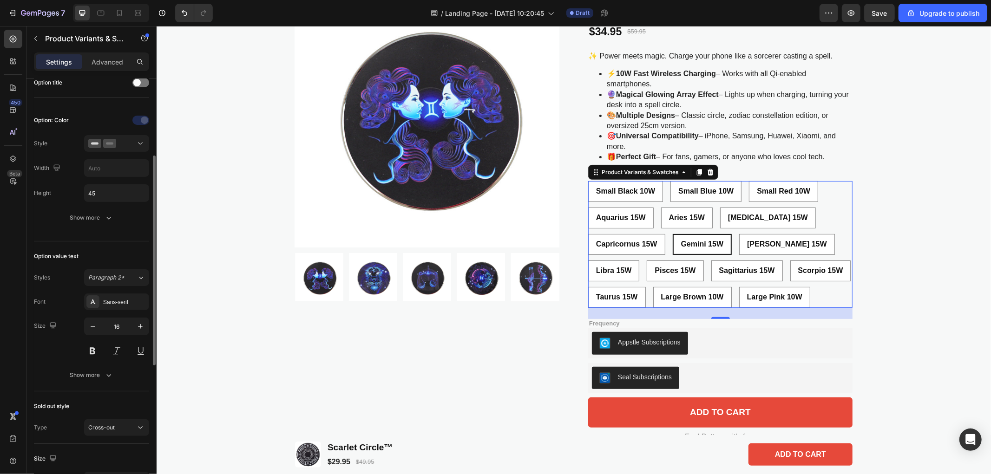
scroll to position [206, 0]
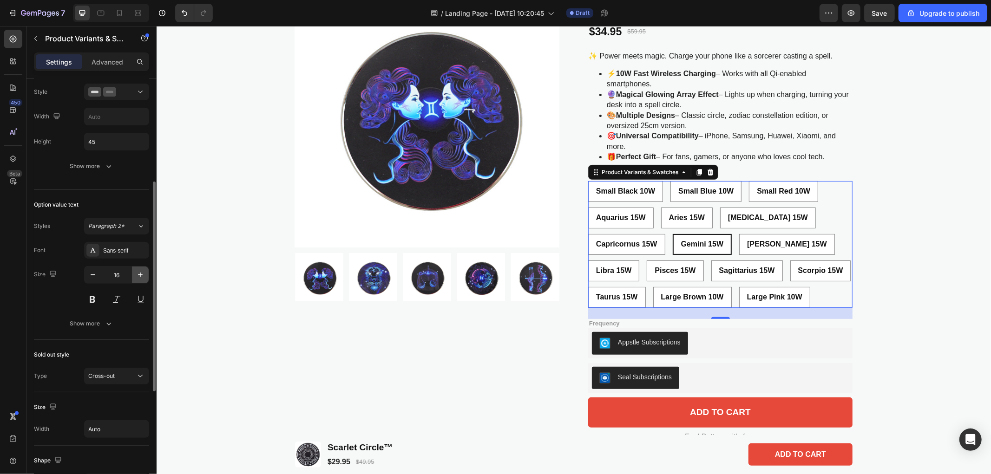
click at [140, 273] on icon "button" at bounding box center [140, 274] width 9 height 9
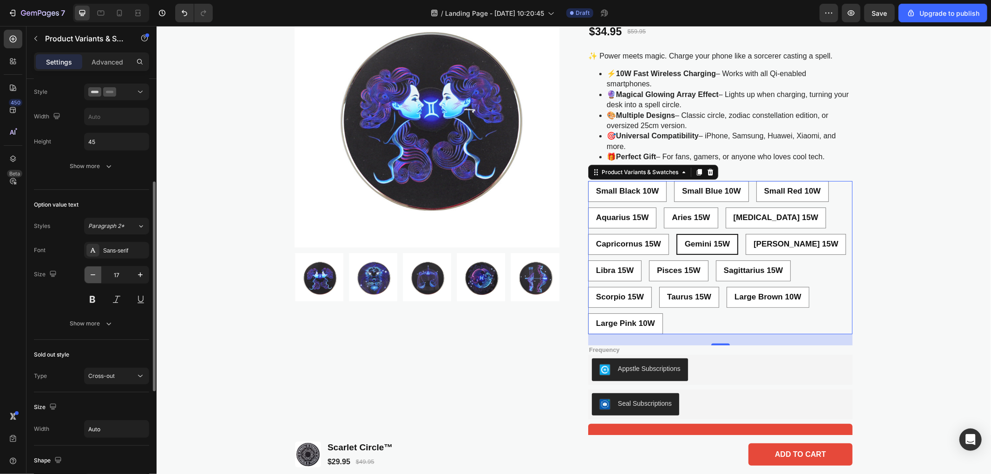
click at [94, 281] on button "button" at bounding box center [93, 275] width 17 height 17
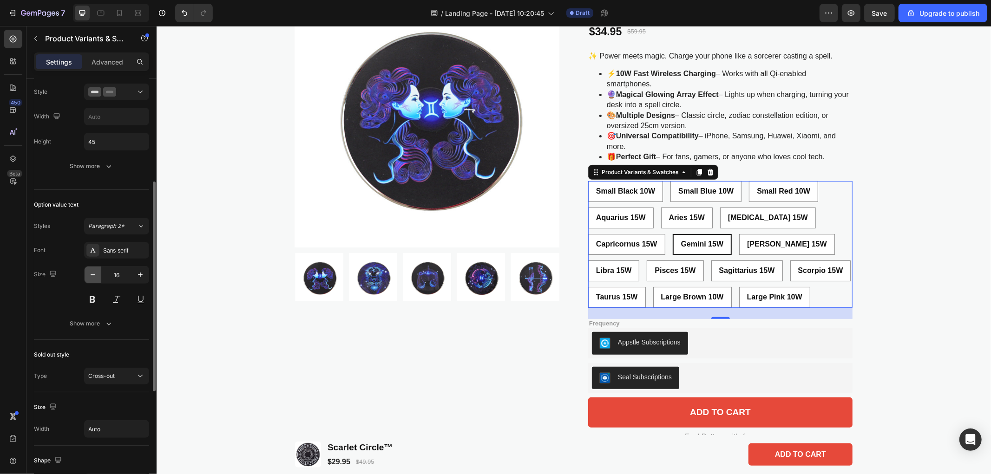
click at [93, 279] on icon "button" at bounding box center [92, 274] width 9 height 9
click at [140, 274] on icon "button" at bounding box center [140, 274] width 9 height 9
type input "16"
click at [135, 248] on div "Sans-serif" at bounding box center [125, 251] width 44 height 8
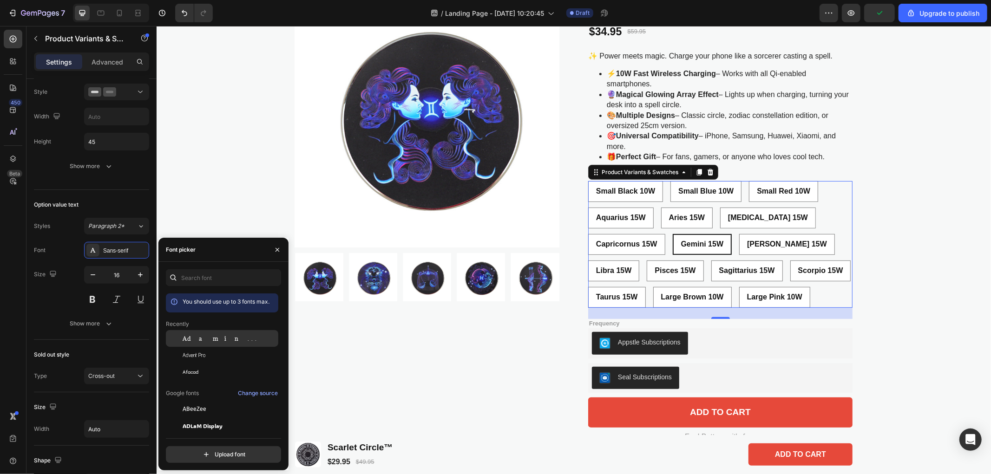
click at [202, 340] on span "Adamina" at bounding box center [221, 338] width 77 height 8
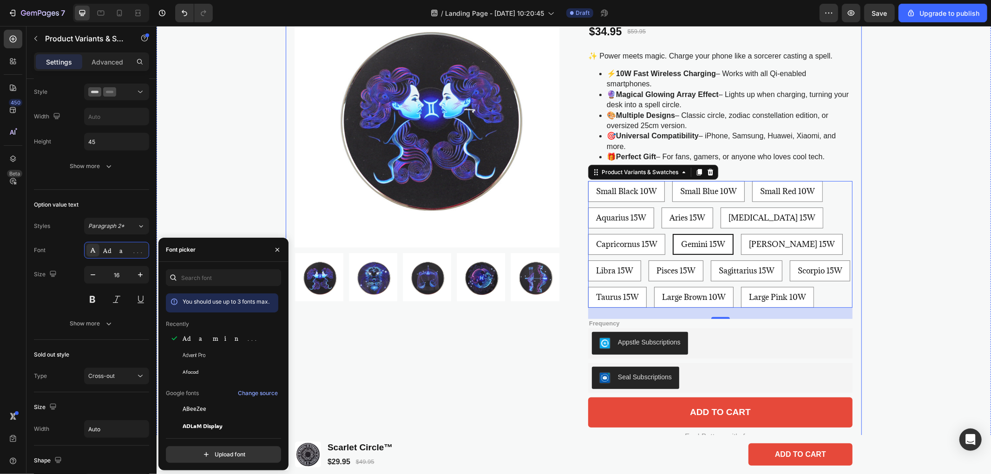
click at [398, 373] on div "Product Images" at bounding box center [426, 213] width 264 height 460
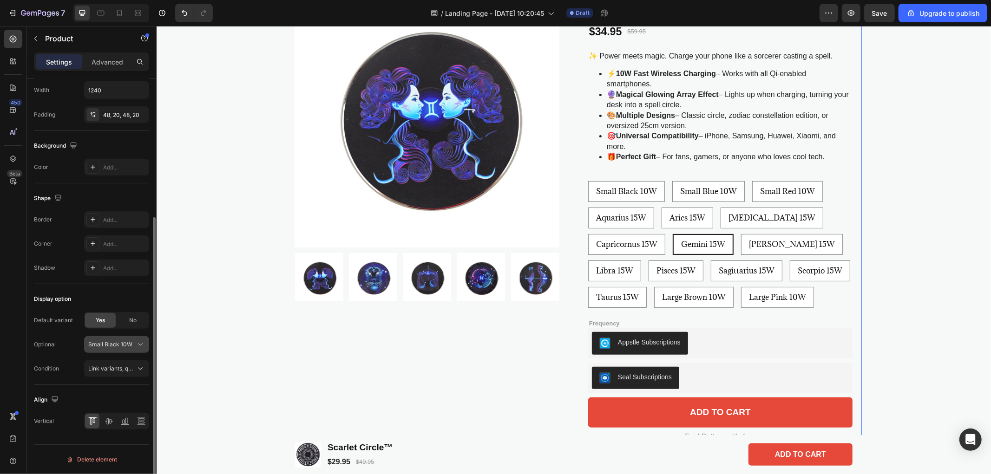
click at [111, 346] on span "Small Black 10W" at bounding box center [110, 344] width 44 height 8
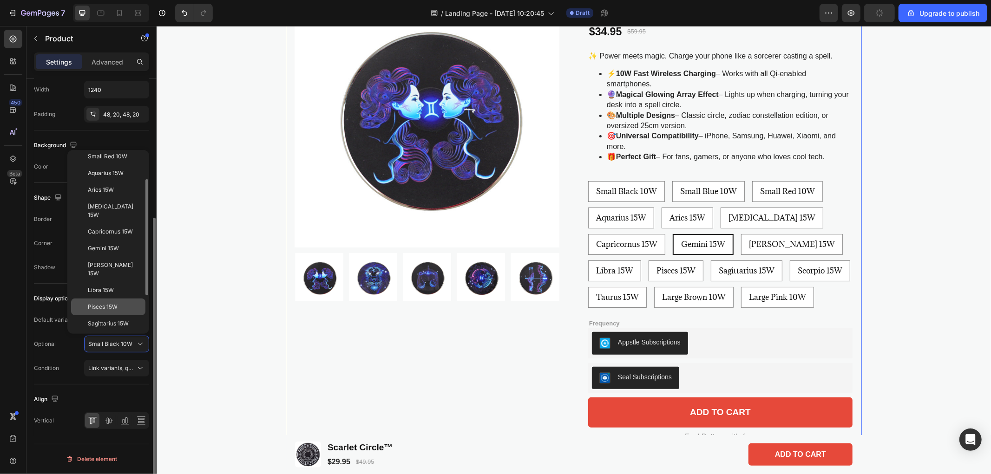
scroll to position [155, 0]
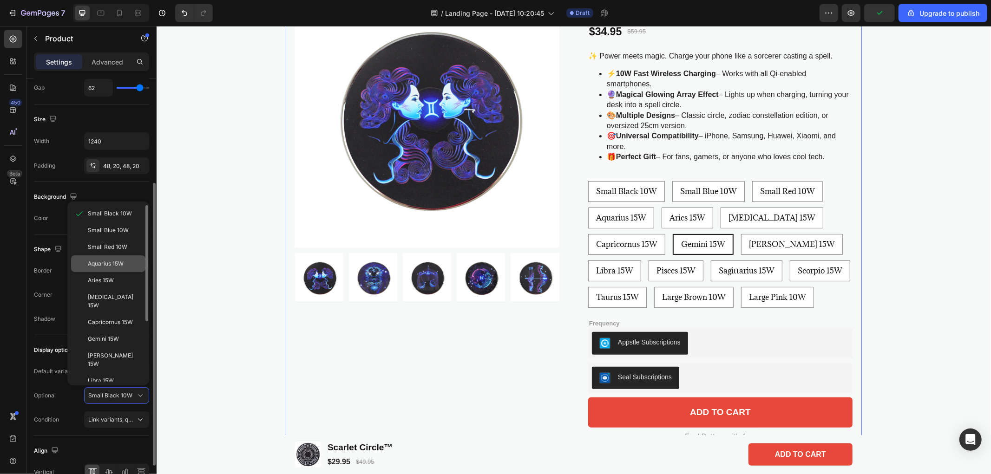
click at [114, 265] on span "Aquarius 15W" at bounding box center [106, 264] width 36 height 8
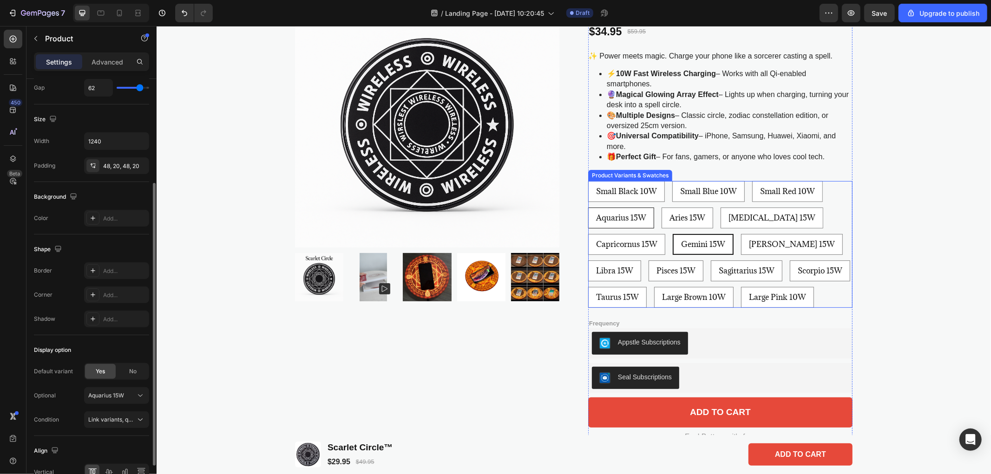
click at [631, 211] on div "Aquarius 15W" at bounding box center [620, 217] width 65 height 17
click at [588, 207] on input "Aquarius 15W Aquarius 15W Aquarius 15W" at bounding box center [587, 207] width 0 height 0
radio input "true"
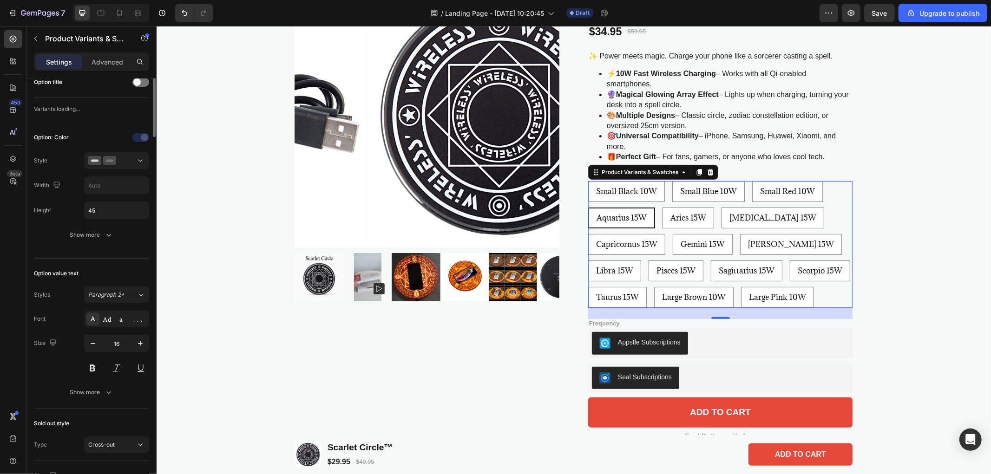
scroll to position [0, 0]
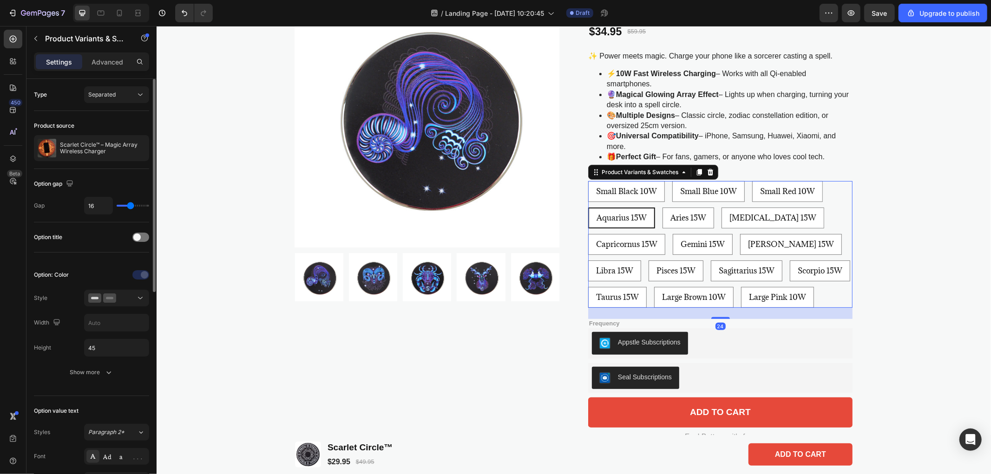
click at [698, 220] on p "Gemini 15W" at bounding box center [701, 223] width 31 height 8
click at [672, 233] on input "Gemini 15W Gemini 15W Gemini 15W" at bounding box center [672, 233] width 0 height 0
radio input "true"
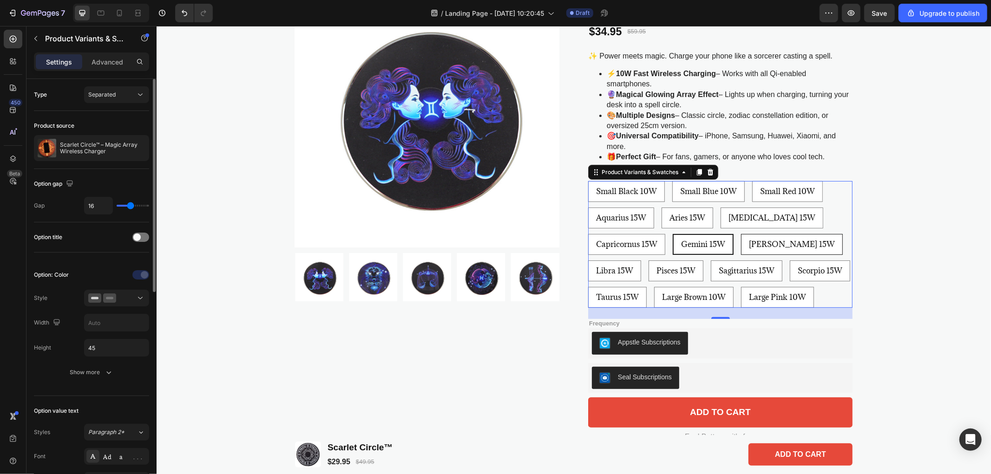
click at [755, 243] on span "[PERSON_NAME] 15W" at bounding box center [791, 244] width 86 height 10
click at [740, 234] on input "[PERSON_NAME] 15W [PERSON_NAME] 15W [PERSON_NAME] 15W" at bounding box center [740, 233] width 0 height 0
radio input "true"
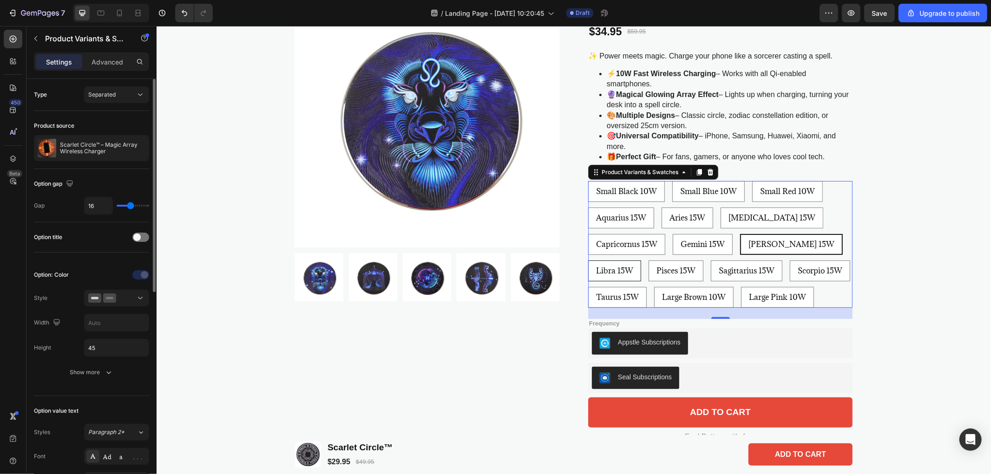
click at [633, 265] on span "Libra 15W" at bounding box center [613, 270] width 37 height 10
click at [588, 260] on input "Libra 15W Libra 15W Libra 15W" at bounding box center [587, 260] width 0 height 0
radio input "true"
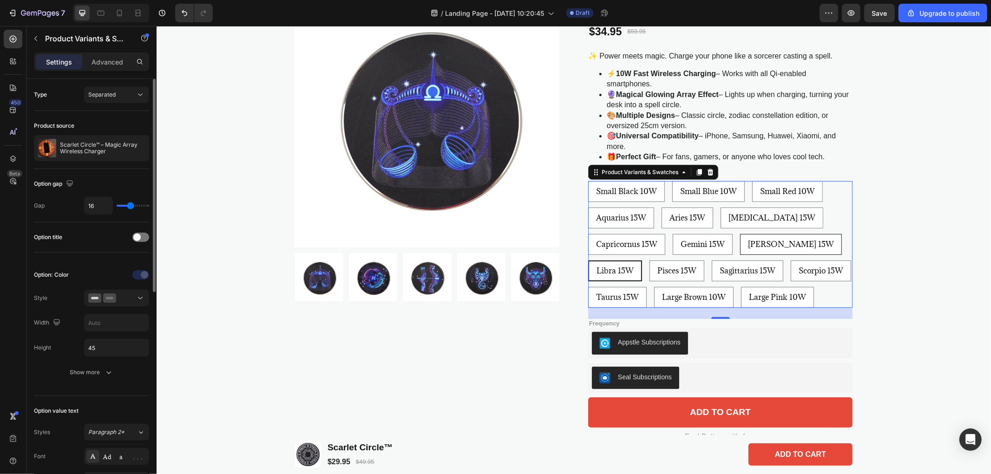
click at [759, 244] on span "[PERSON_NAME] 15W" at bounding box center [790, 244] width 86 height 10
click at [739, 234] on input "[PERSON_NAME] 15W [PERSON_NAME] 15W [PERSON_NAME] 15W" at bounding box center [739, 233] width 0 height 0
radio input "true"
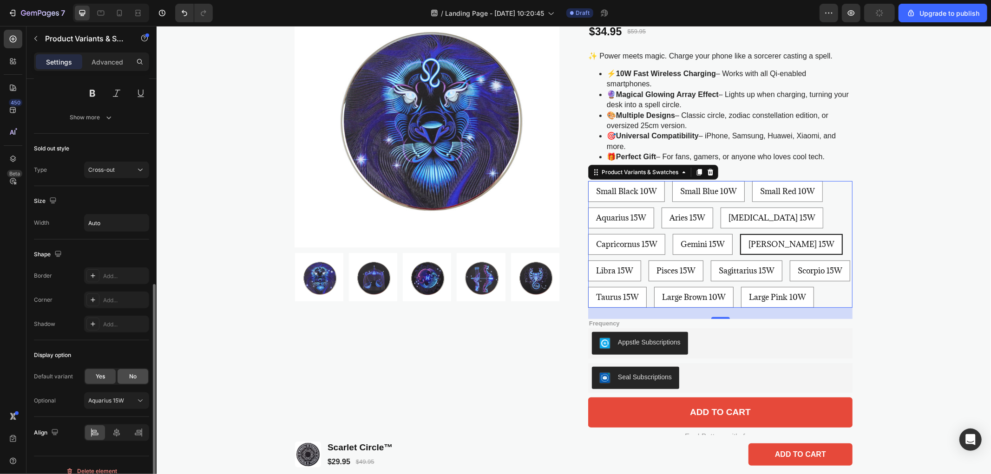
scroll to position [424, 0]
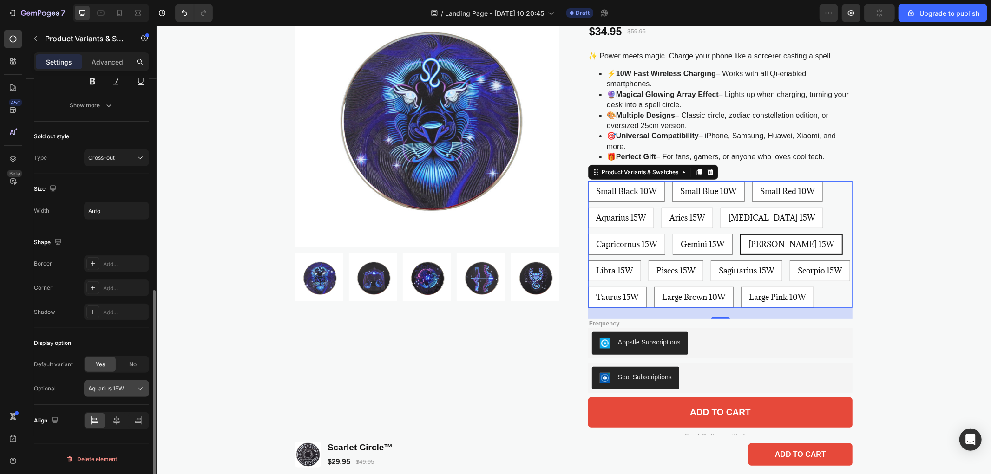
click at [133, 384] on div "Aquarius 15W" at bounding box center [116, 388] width 57 height 9
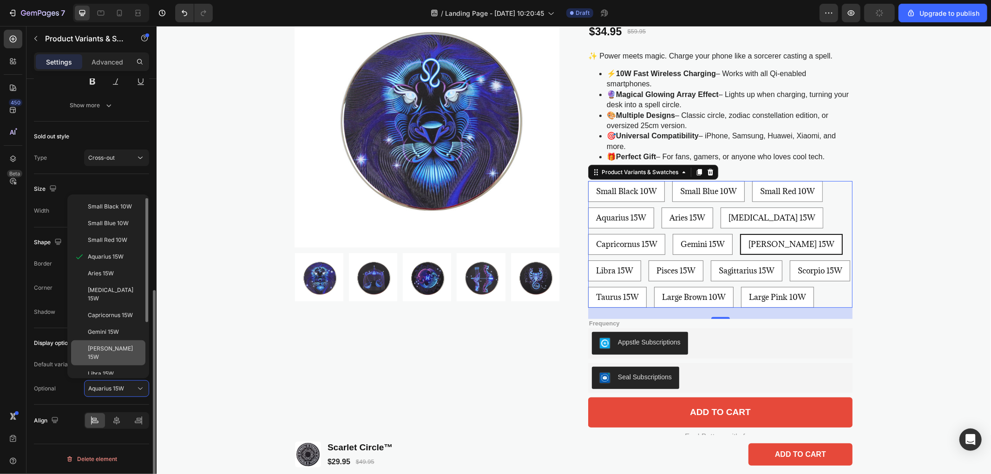
click at [117, 345] on div "[PERSON_NAME] 15W" at bounding box center [115, 353] width 54 height 17
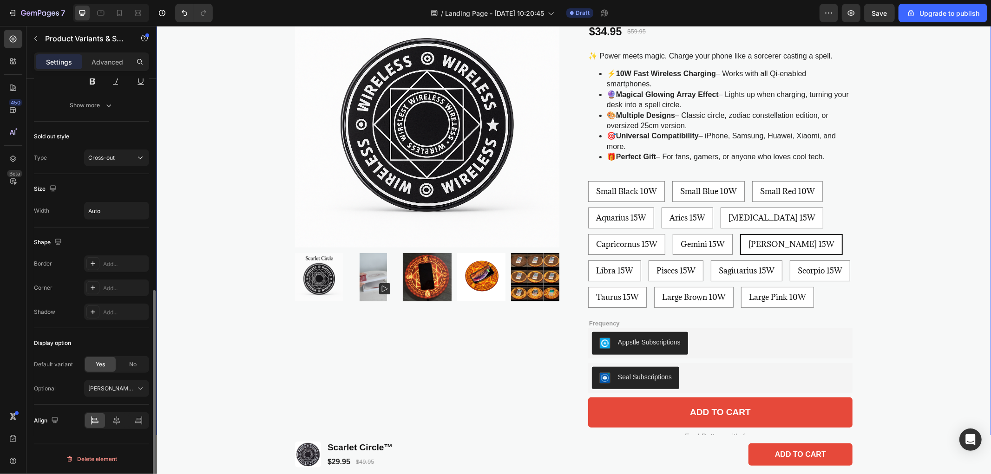
click at [203, 283] on div "FREE-SHIPPING with the purchase of two or more items Text Block Product Images …" at bounding box center [573, 313] width 834 height 744
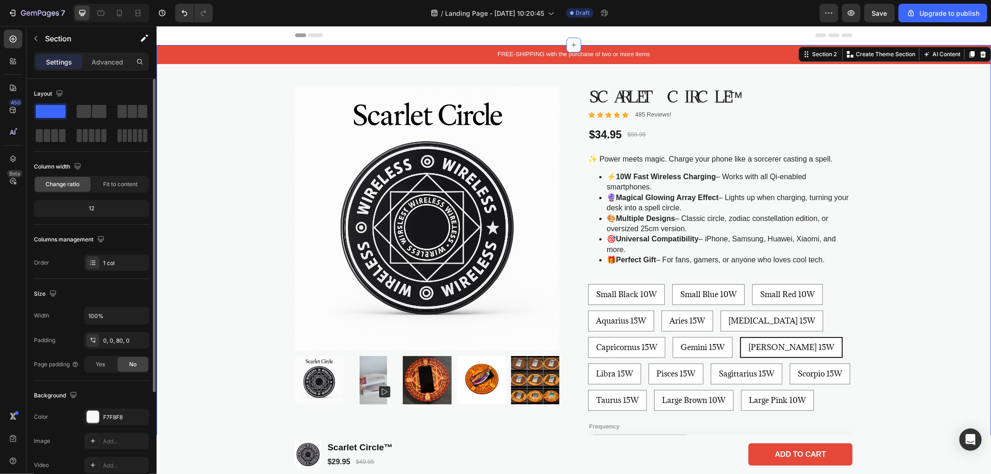
scroll to position [52, 0]
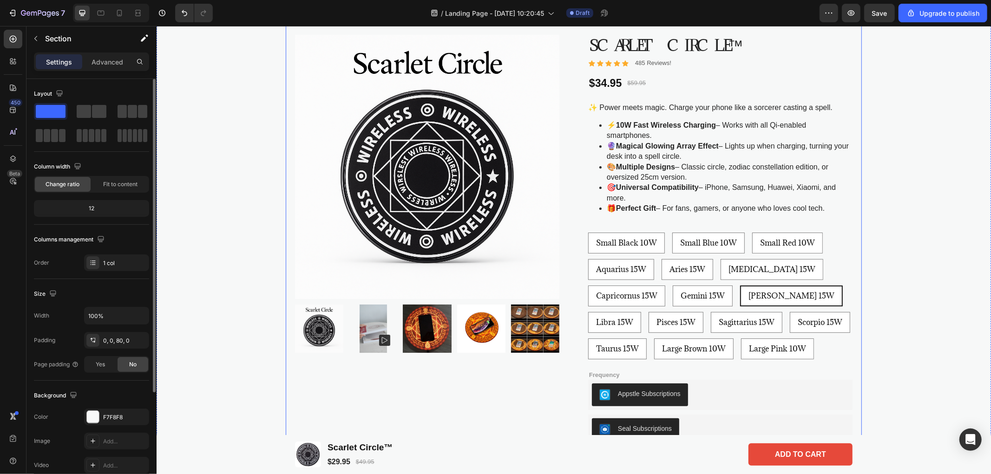
click at [516, 313] on img at bounding box center [534, 328] width 48 height 48
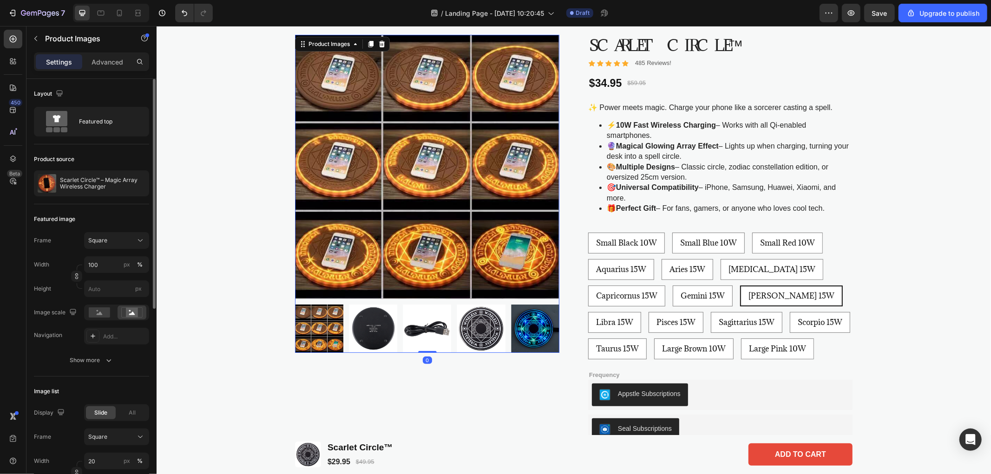
click at [312, 332] on img at bounding box center [318, 328] width 48 height 48
click at [473, 329] on img at bounding box center [481, 328] width 48 height 48
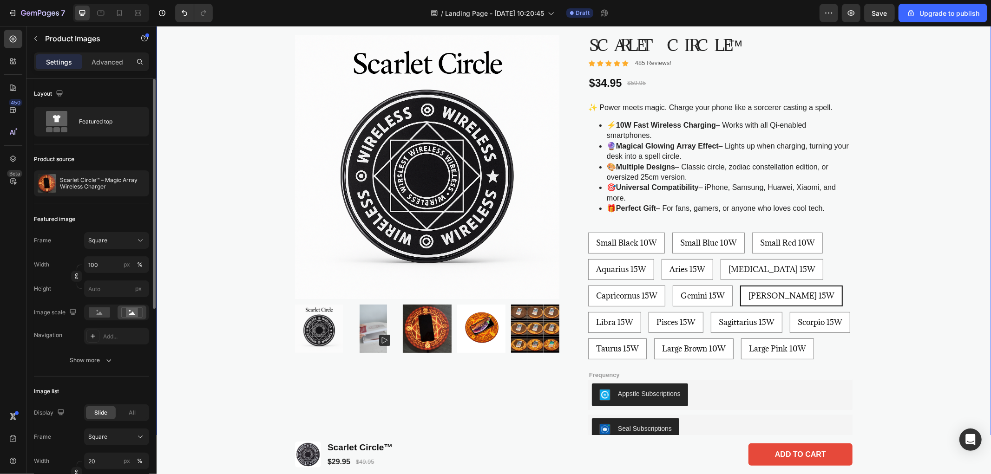
scroll to position [0, 0]
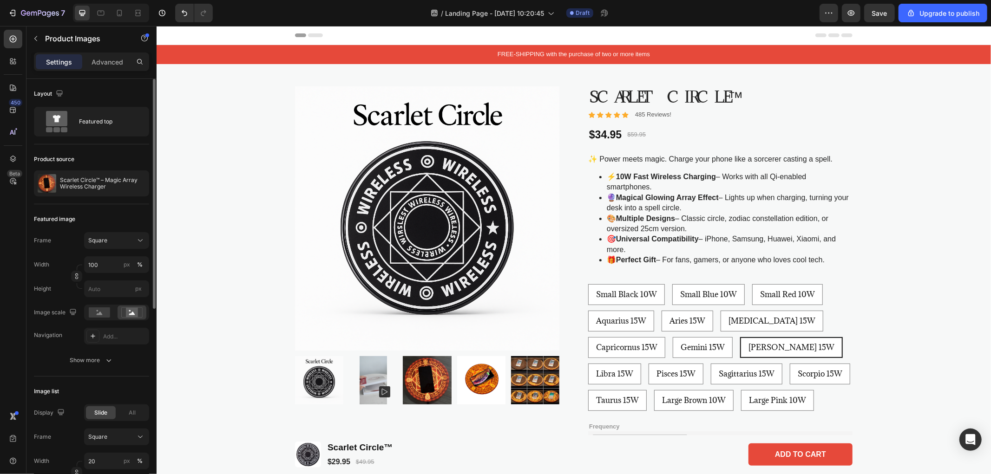
click at [375, 381] on img at bounding box center [372, 380] width 48 height 48
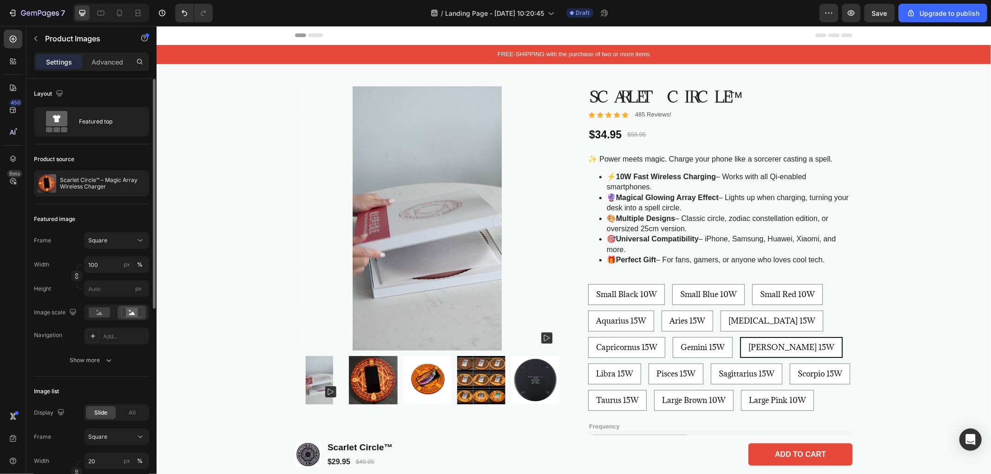
click at [543, 335] on icon at bounding box center [546, 337] width 6 height 6
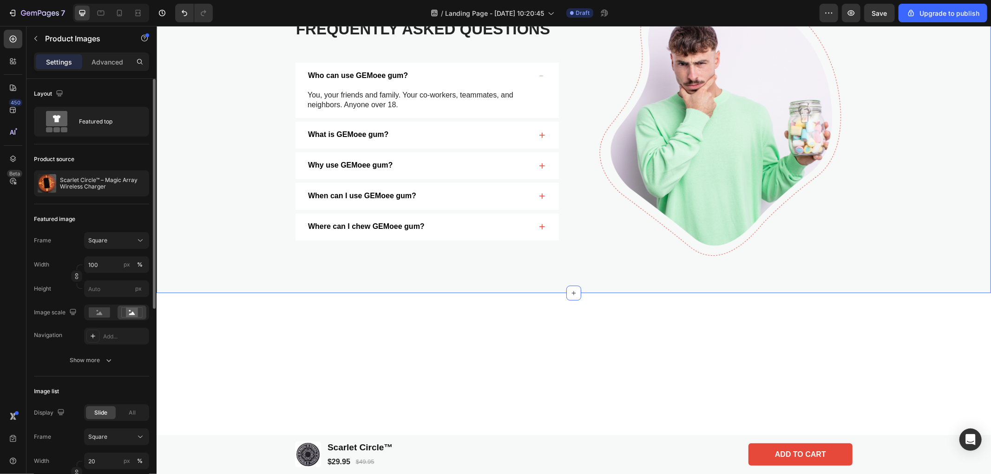
scroll to position [1761, 0]
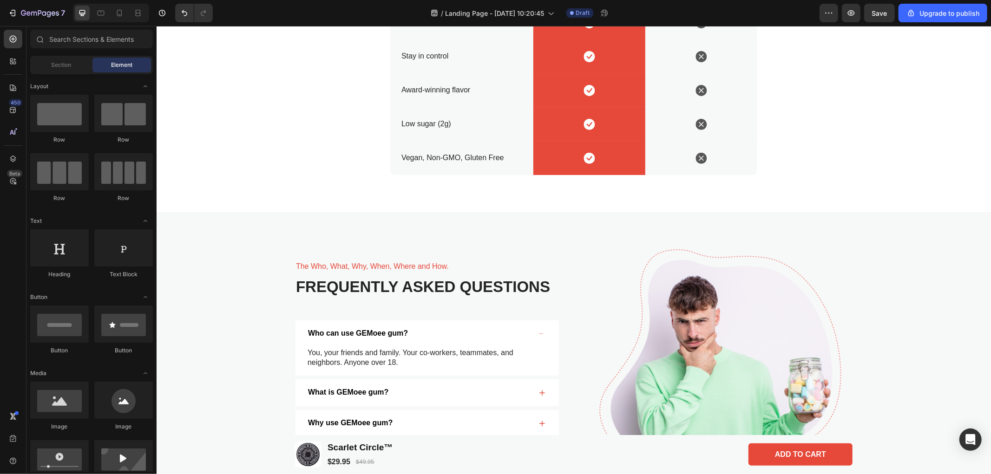
drag, startPoint x: 990, startPoint y: 339, endPoint x: 987, endPoint y: 281, distance: 57.7
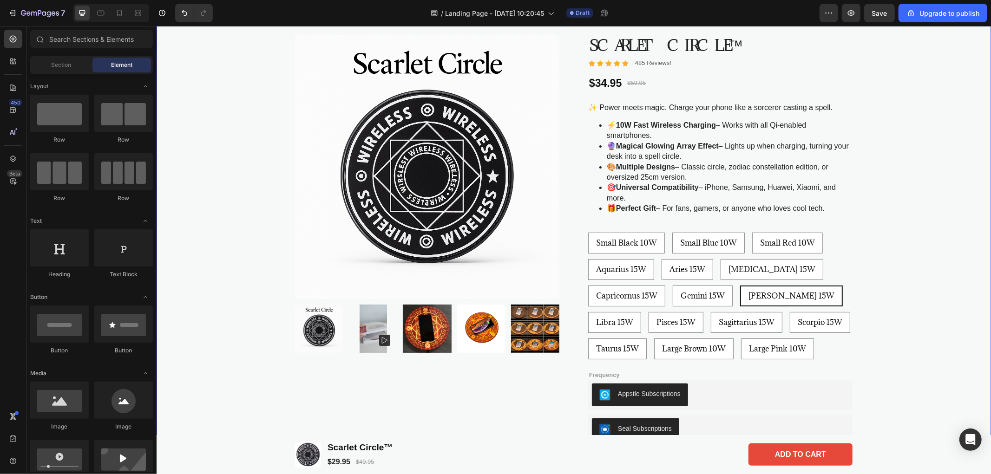
scroll to position [0, 0]
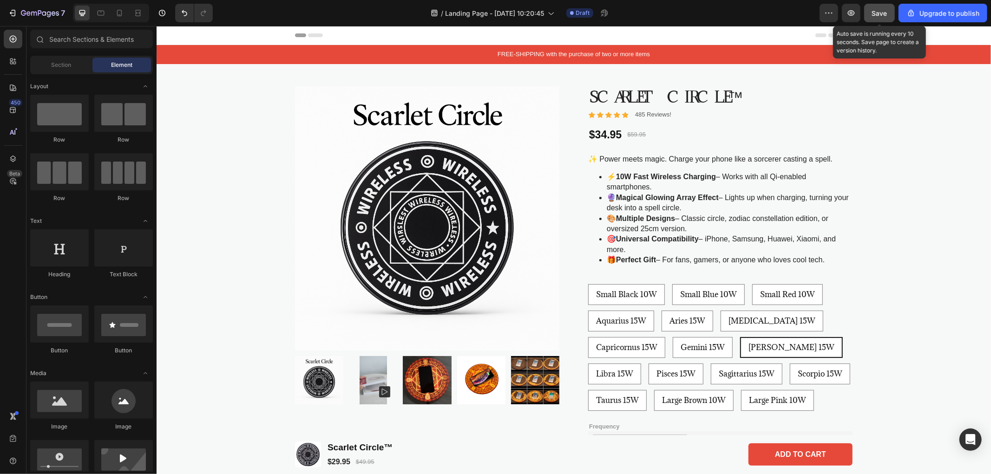
click at [887, 16] on span "Save" at bounding box center [879, 13] width 15 height 8
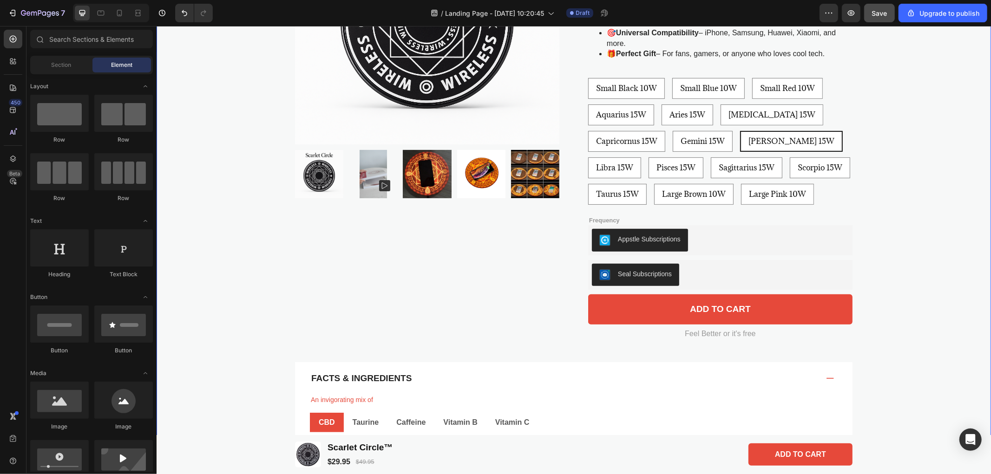
scroll to position [103, 0]
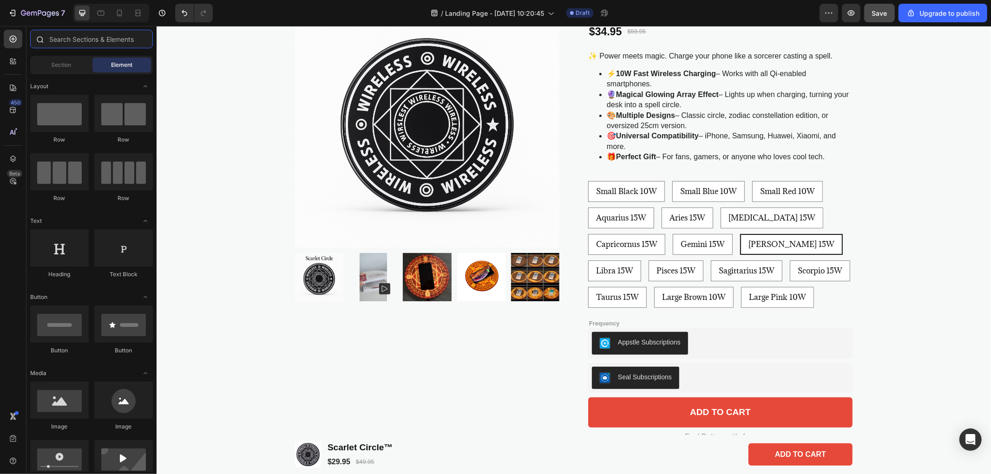
click at [84, 36] on input "text" at bounding box center [91, 39] width 123 height 19
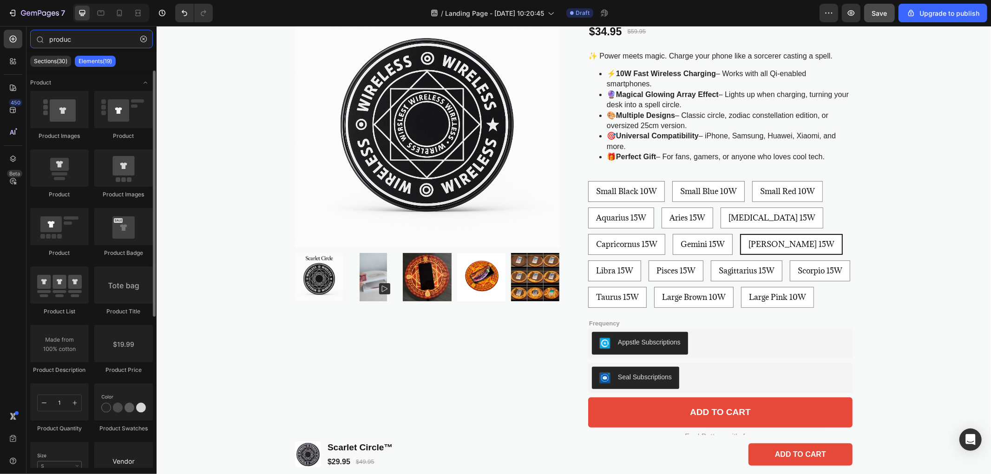
scroll to position [52, 0]
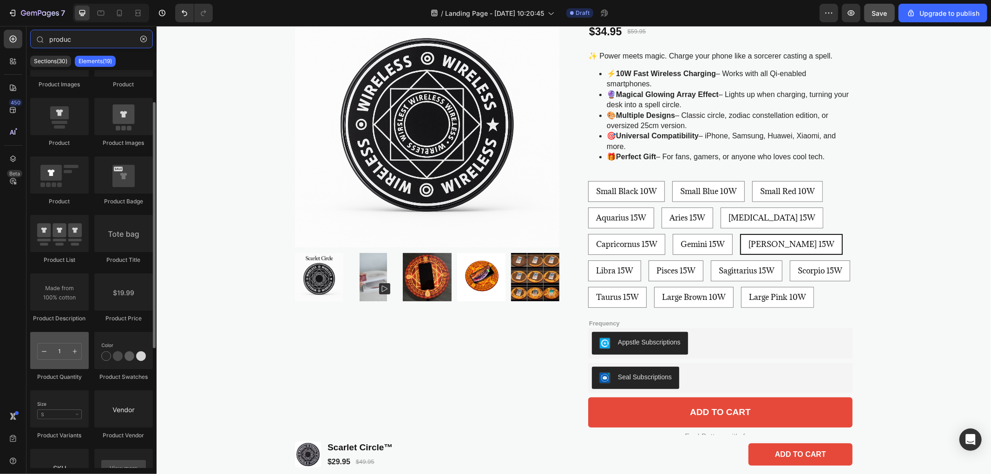
type input "produc"
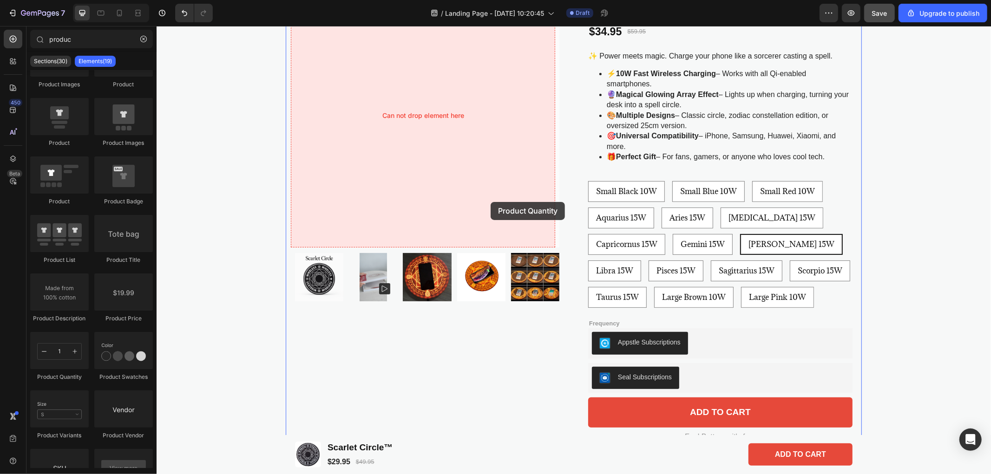
drag, startPoint x: 211, startPoint y: 380, endPoint x: 490, endPoint y: 202, distance: 331.5
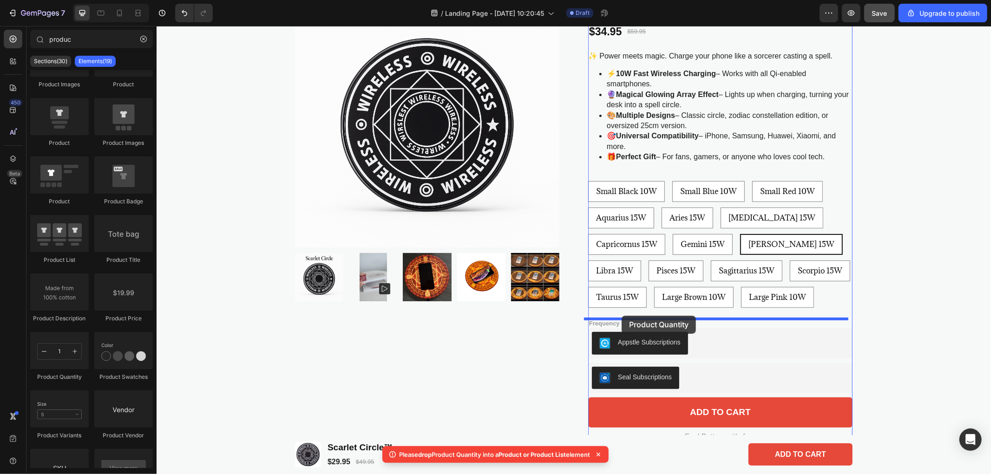
drag, startPoint x: 209, startPoint y: 385, endPoint x: 621, endPoint y: 315, distance: 418.2
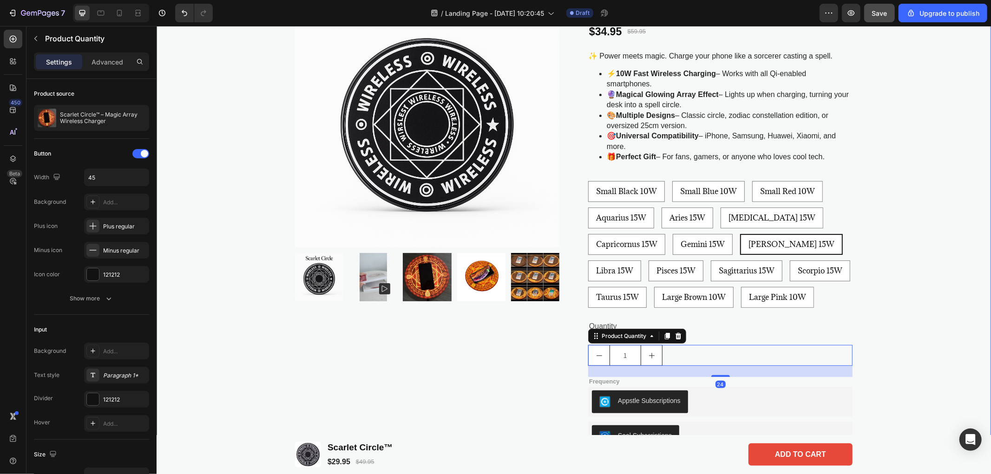
click at [907, 326] on div "FREE-SHIPPING with the purchase of two or more items Text Block Product Images …" at bounding box center [573, 342] width 834 height 803
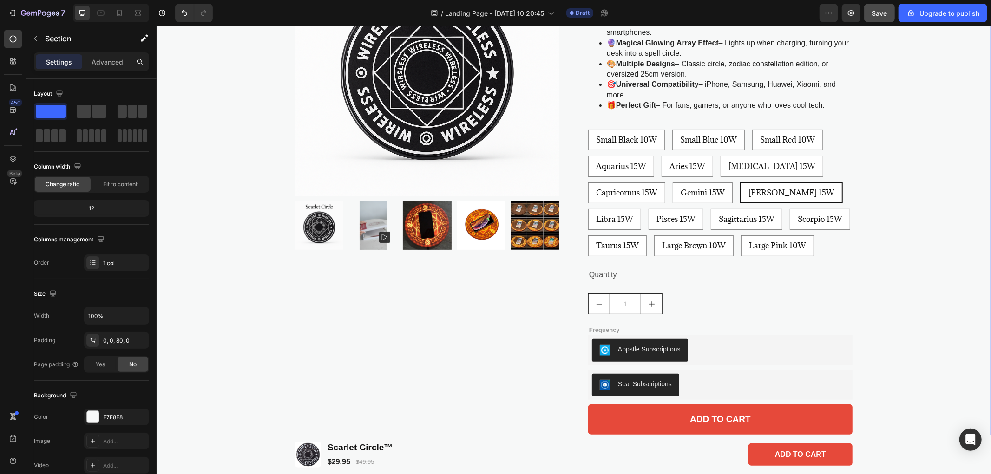
scroll to position [103, 0]
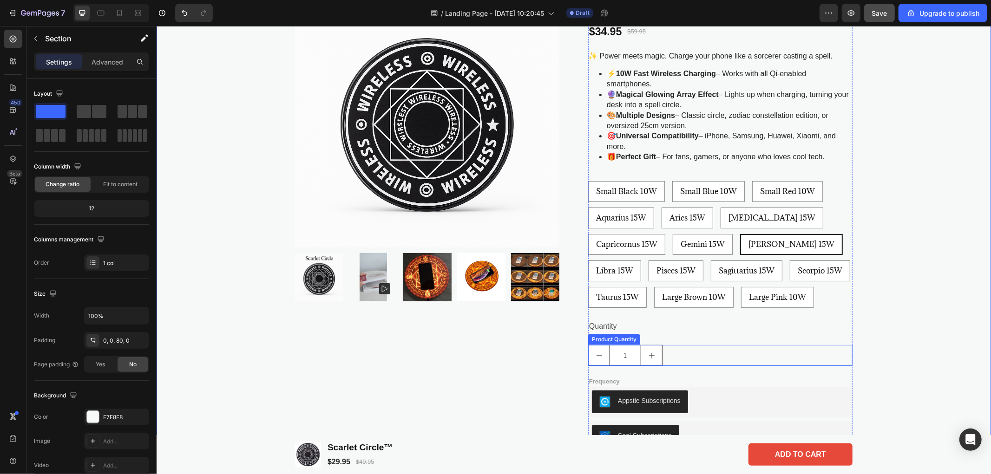
click at [679, 354] on div "1" at bounding box center [720, 355] width 264 height 21
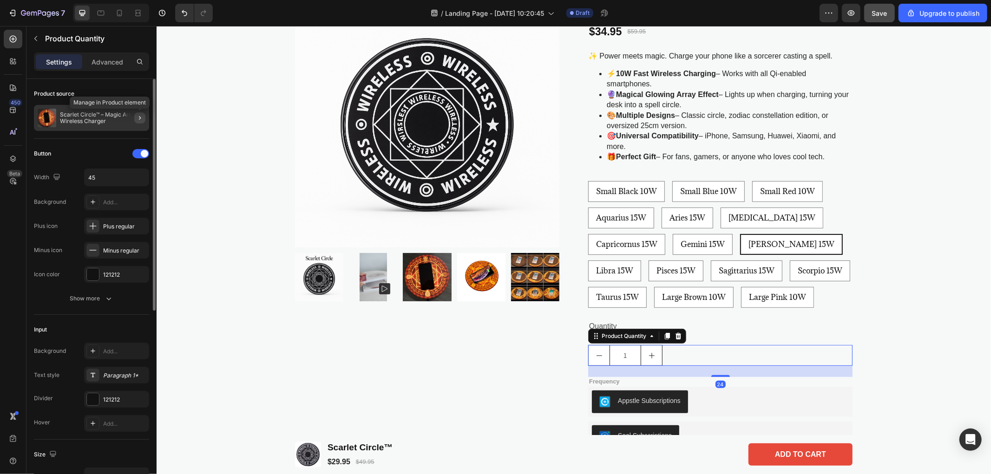
click at [142, 118] on icon "button" at bounding box center [139, 117] width 7 height 7
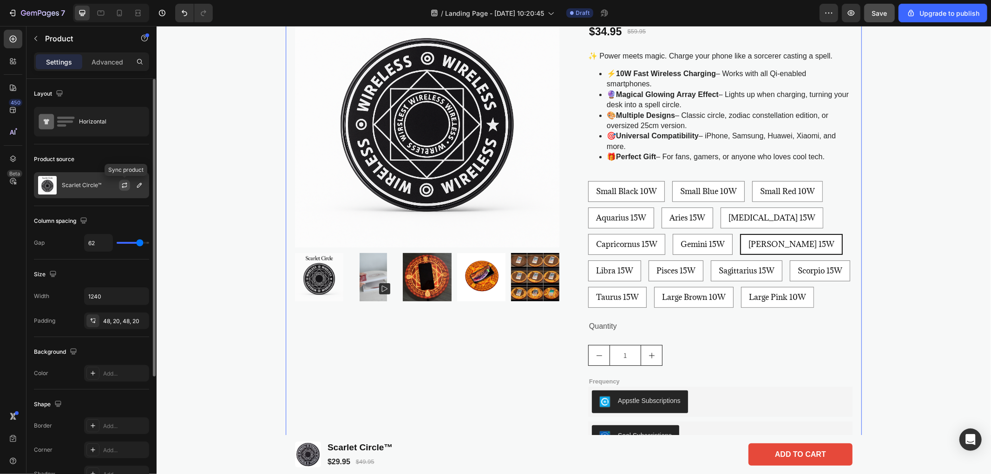
click at [124, 186] on icon "button" at bounding box center [124, 185] width 7 height 7
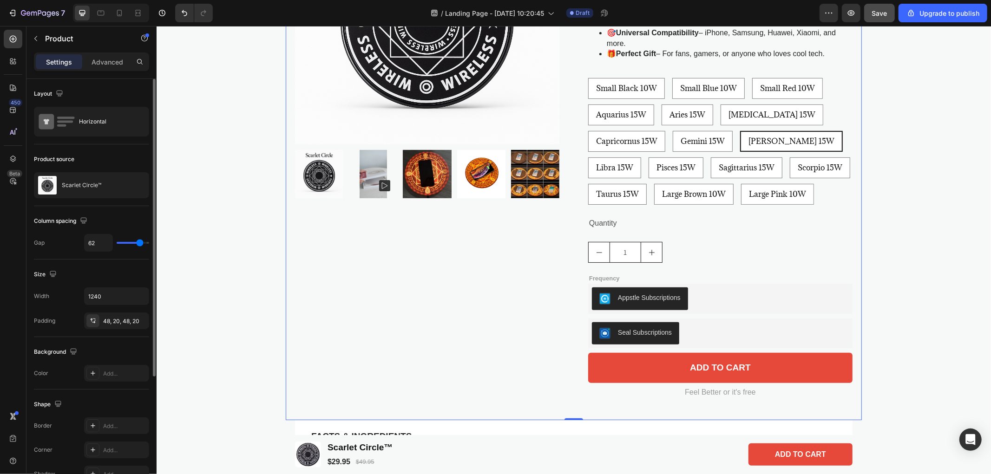
scroll to position [309, 0]
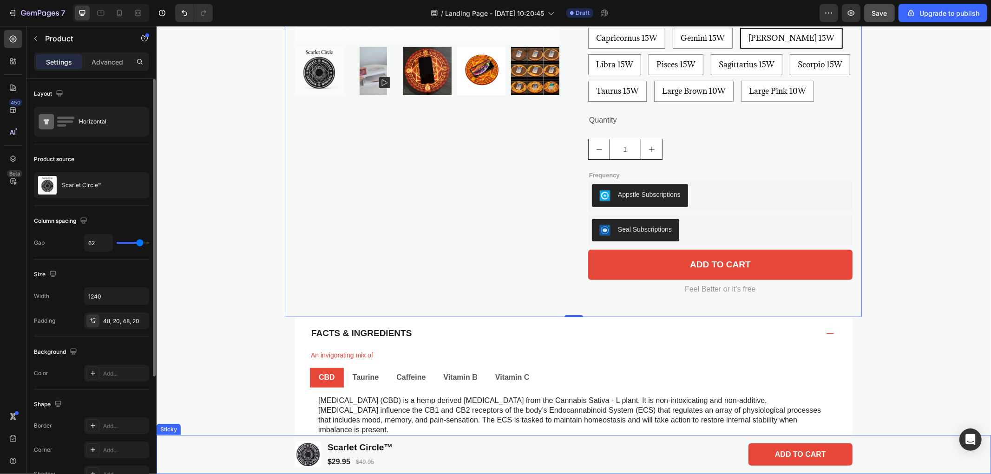
click at [907, 447] on div "Product Images Scarlet Circle™ Product Title $29.95 Product Price Product Price…" at bounding box center [573, 454] width 816 height 28
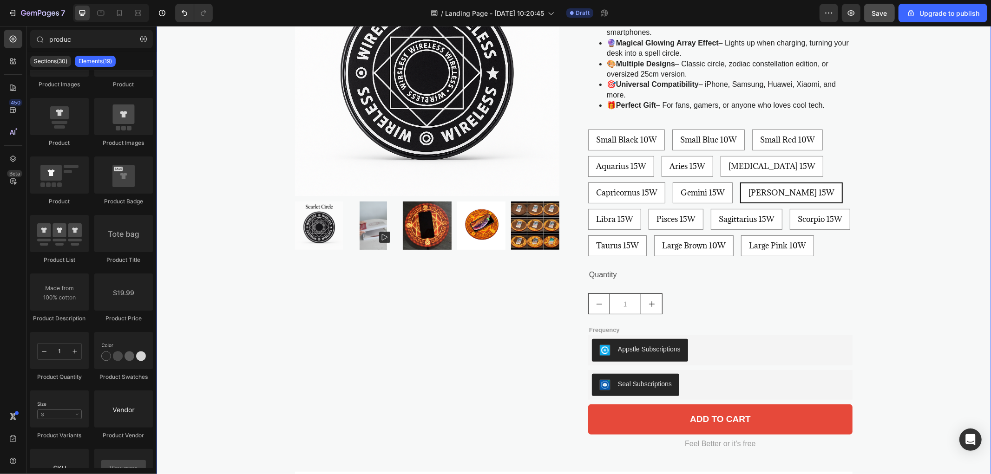
scroll to position [103, 0]
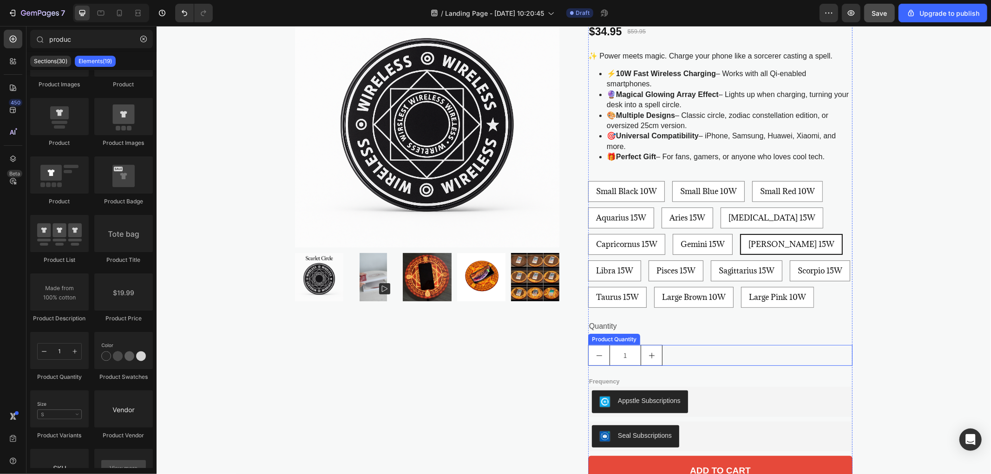
click at [643, 348] on button "increment" at bounding box center [650, 355] width 21 height 20
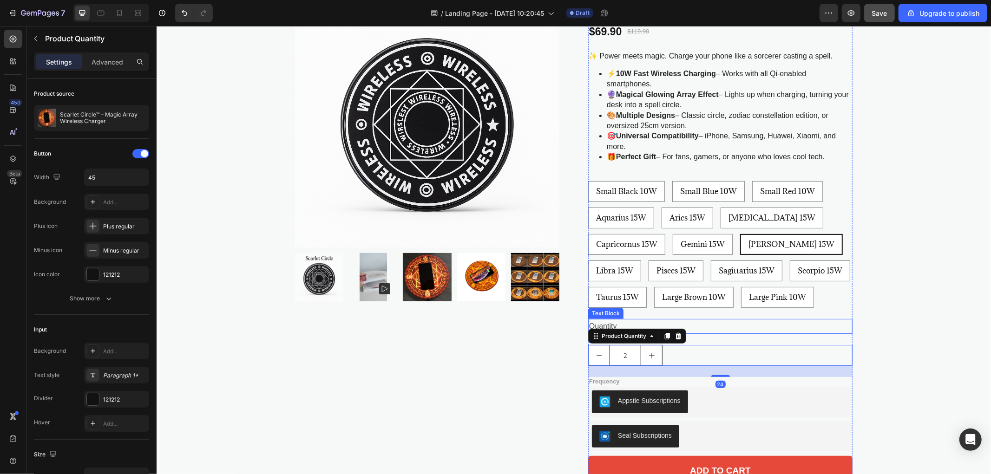
scroll to position [155, 0]
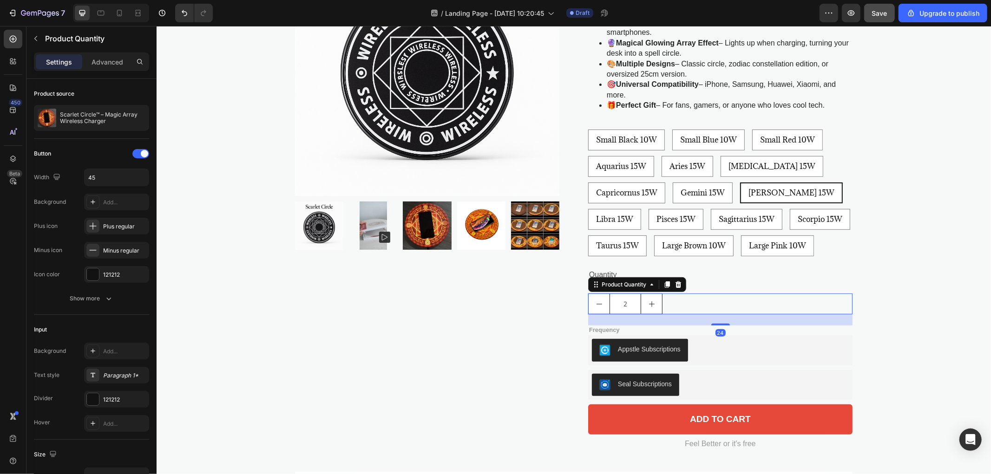
click at [595, 305] on icon "decrement" at bounding box center [598, 303] width 7 height 7
type input "1"
click at [719, 273] on div "Quantity" at bounding box center [720, 274] width 264 height 15
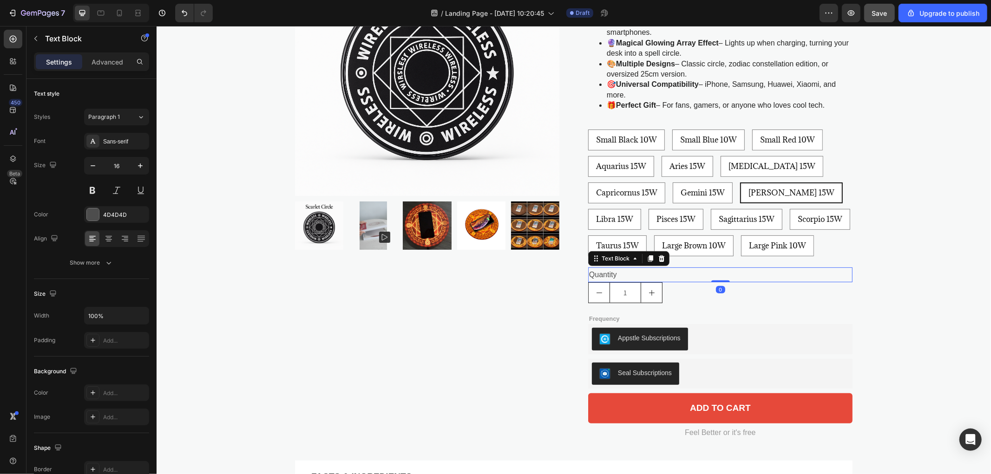
drag, startPoint x: 717, startPoint y: 291, endPoint x: 717, endPoint y: 276, distance: 14.9
click at [717, 276] on div "Quantity Text Block 0" at bounding box center [720, 274] width 264 height 15
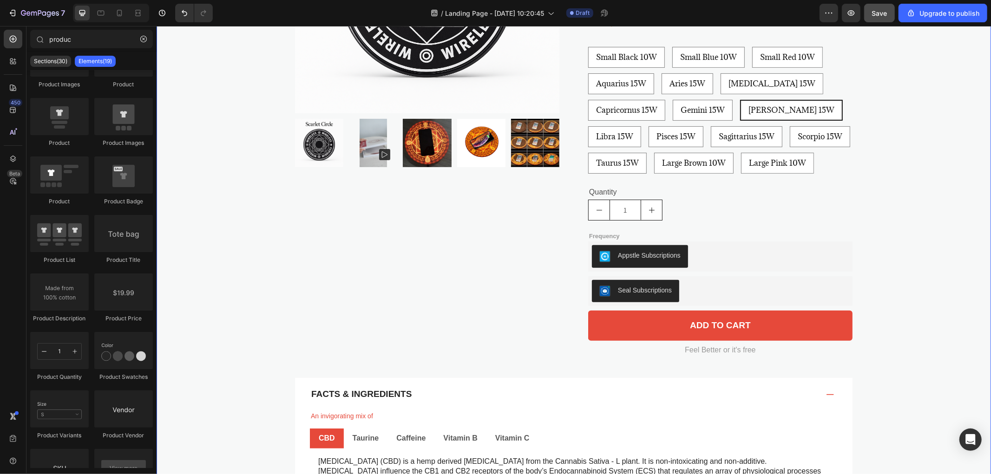
click at [905, 235] on div "FREE-SHIPPING with the purchase of two or more items Text Block Product Images …" at bounding box center [573, 203] width 834 height 792
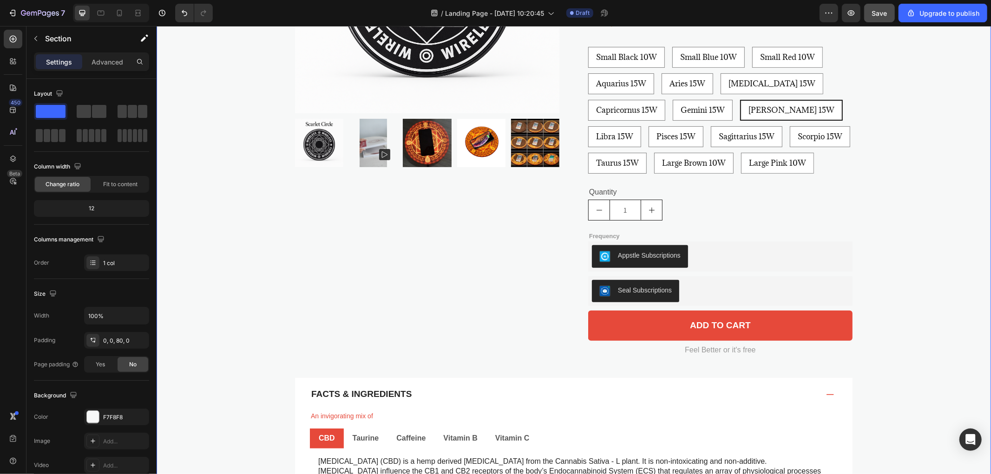
scroll to position [82, 0]
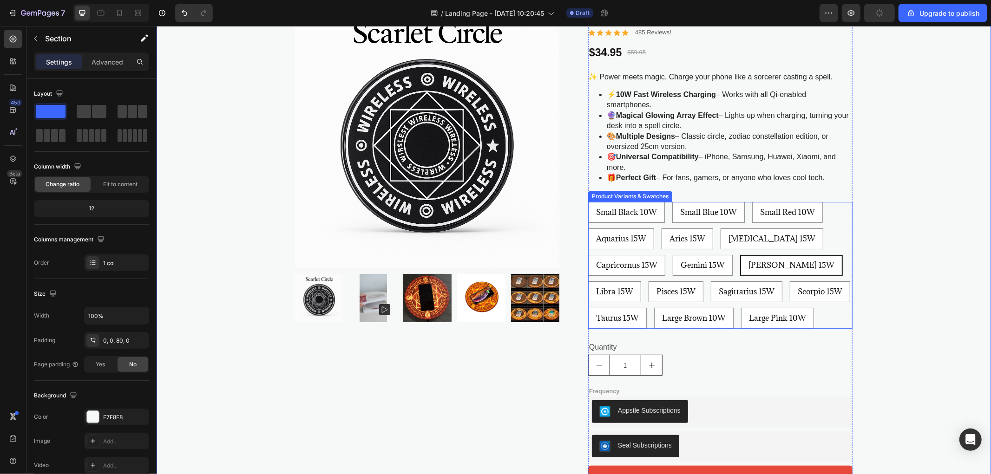
click at [832, 224] on div "Small Black 10W Small Black 10W Small Black 10W Small Blue 10W Small Blue 10W S…" at bounding box center [720, 265] width 264 height 127
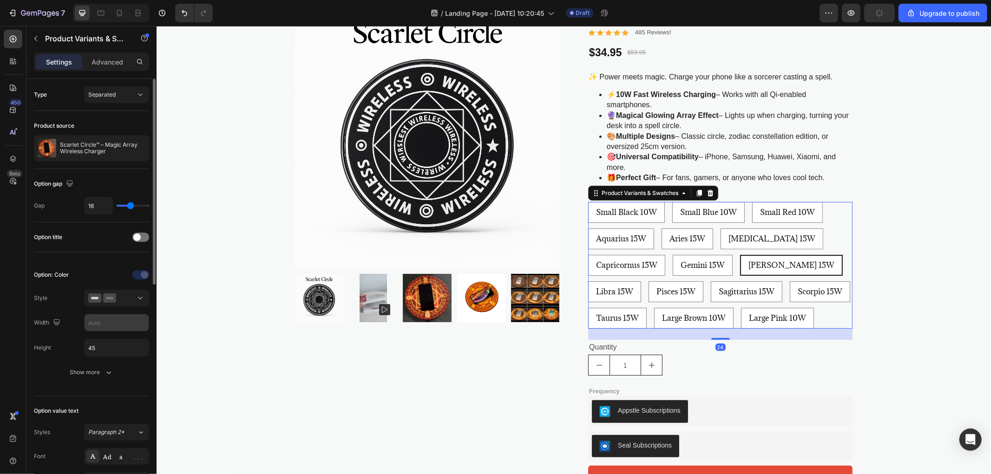
scroll to position [52, 0]
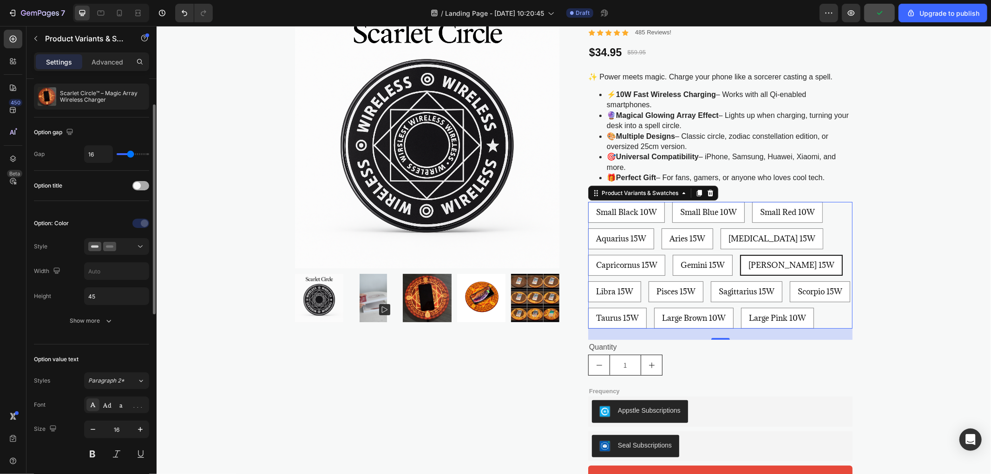
click at [142, 184] on div at bounding box center [140, 185] width 17 height 9
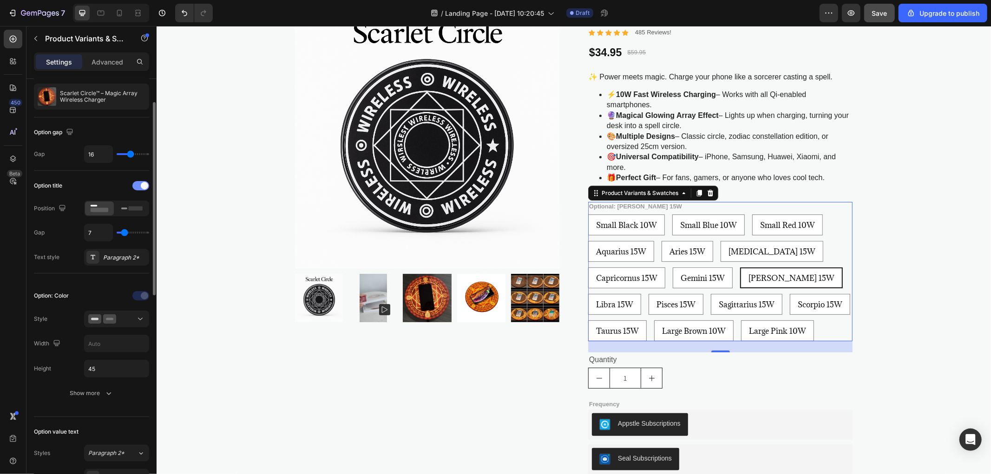
click at [140, 183] on div at bounding box center [140, 185] width 17 height 9
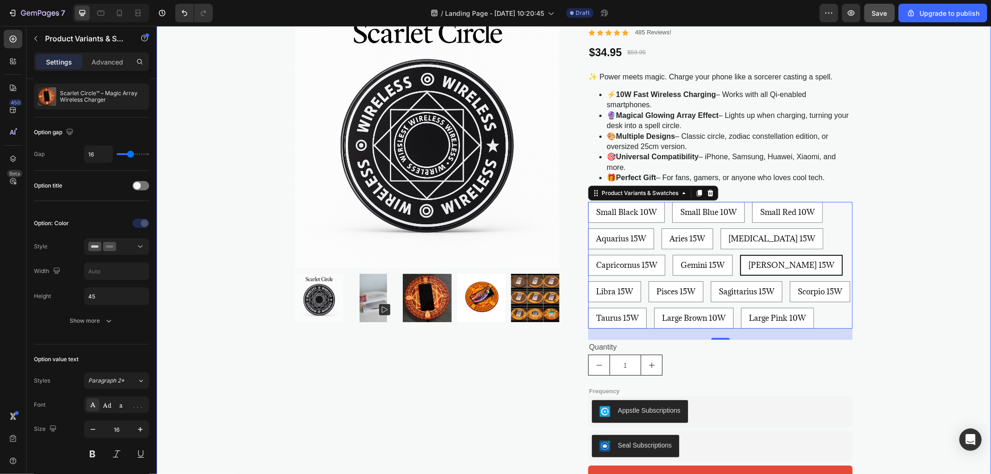
click at [942, 284] on div "FREE-SHIPPING with the purchase of two or more items Text Block Product Images …" at bounding box center [573, 358] width 834 height 792
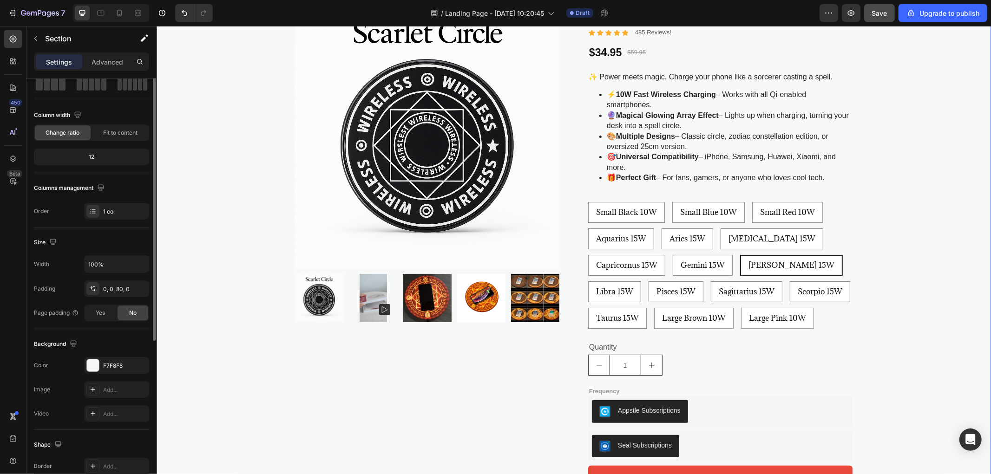
scroll to position [0, 0]
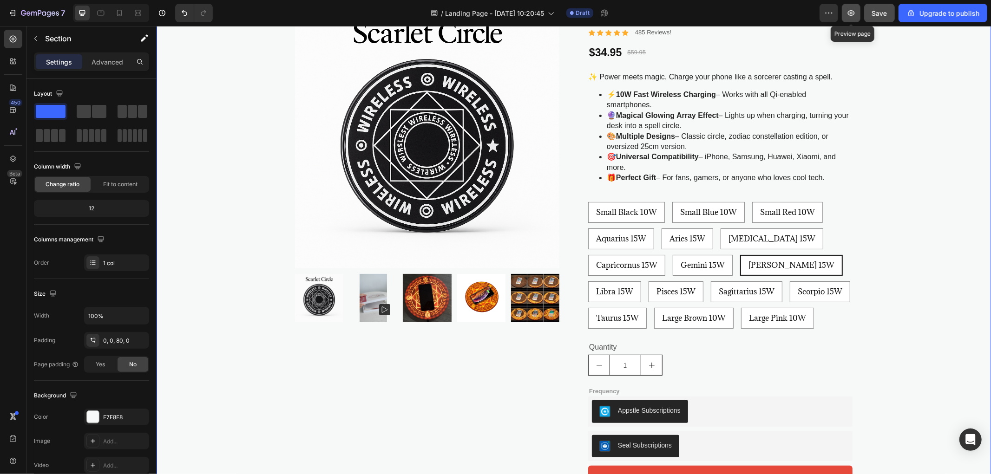
click at [850, 13] on button "button" at bounding box center [851, 13] width 19 height 19
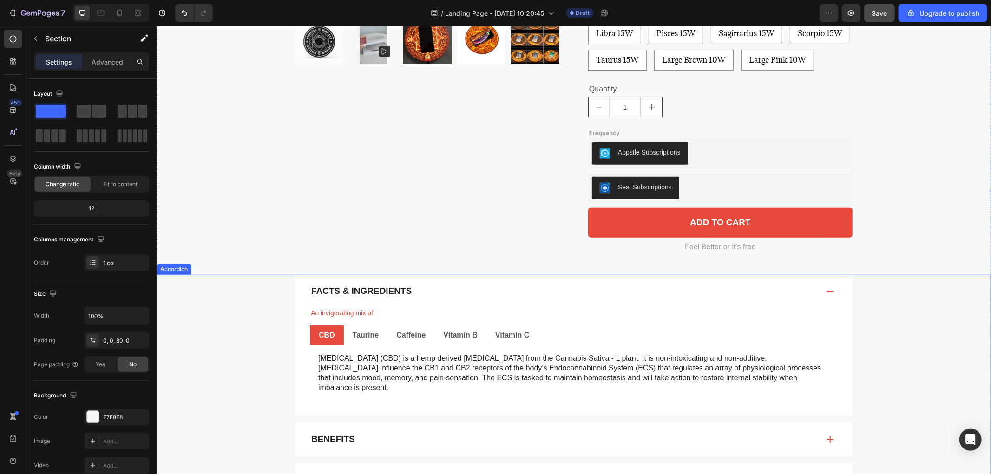
scroll to position [495, 0]
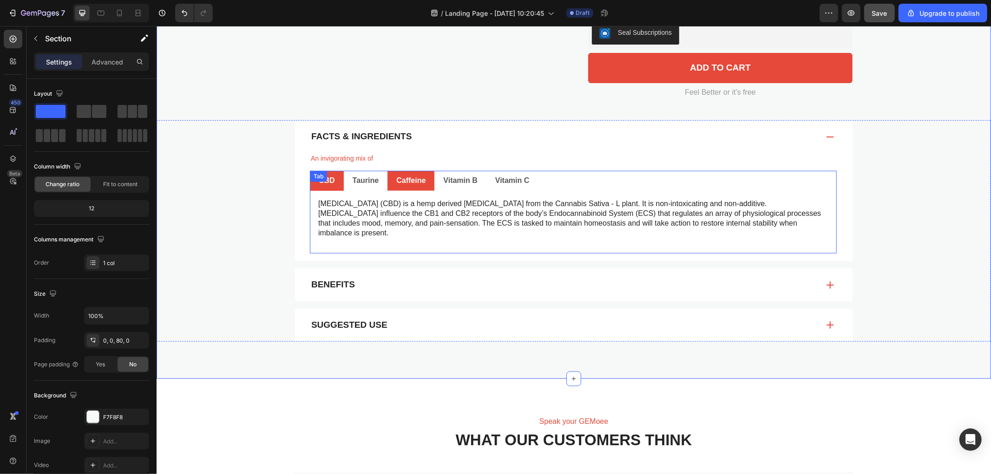
click at [403, 181] on p "Caffeine" at bounding box center [410, 181] width 29 height 10
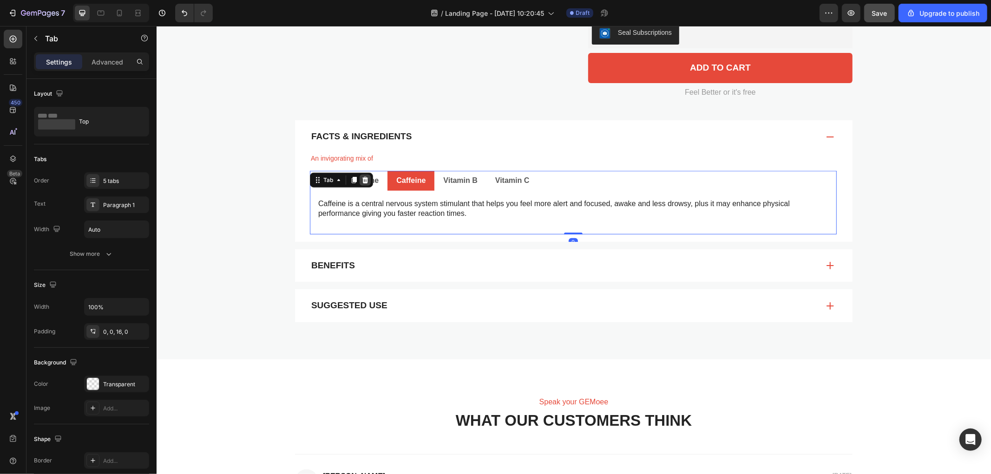
click at [361, 182] on icon at bounding box center [364, 179] width 7 height 7
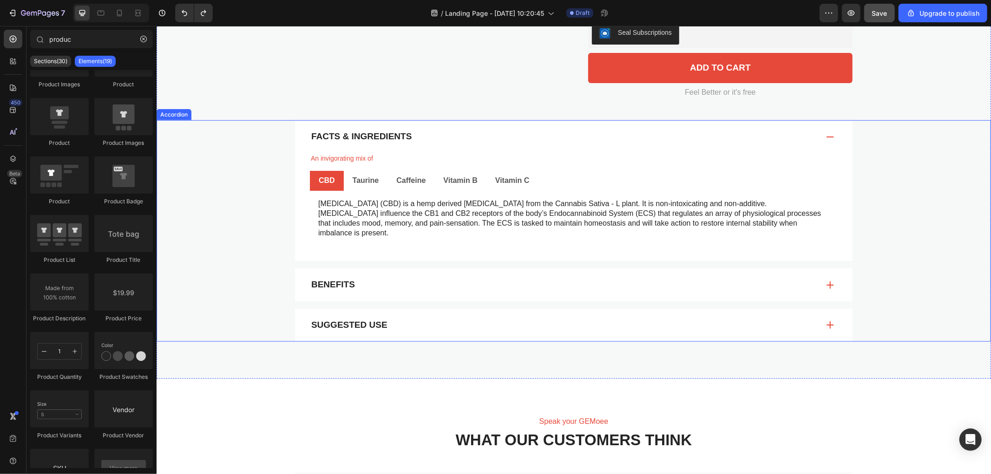
click at [208, 190] on div "Facts & Ingredients An invigorating mix of Text Block CBD Taurine Caffeine Vita…" at bounding box center [573, 190] width 815 height 141
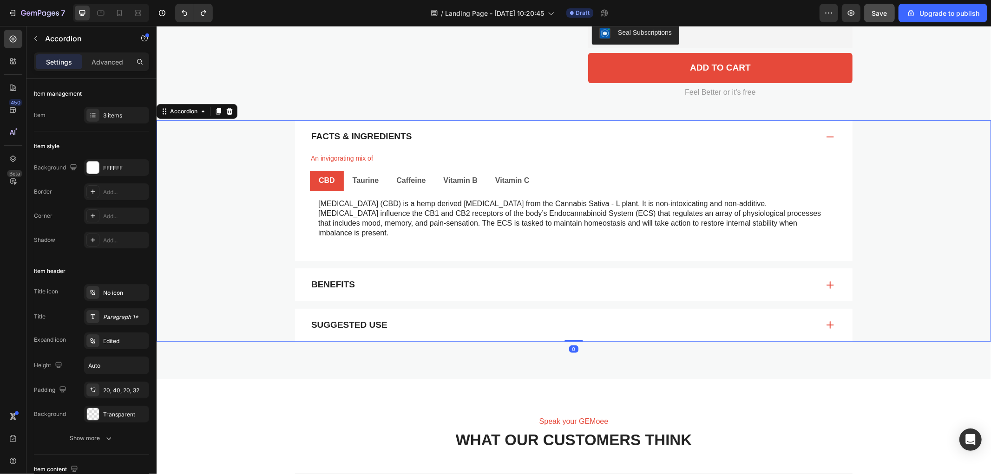
click at [942, 188] on div "Facts & Ingredients An invigorating mix of Text Block CBD Taurine Caffeine Vita…" at bounding box center [573, 190] width 815 height 141
click at [28, 31] on div at bounding box center [35, 38] width 15 height 15
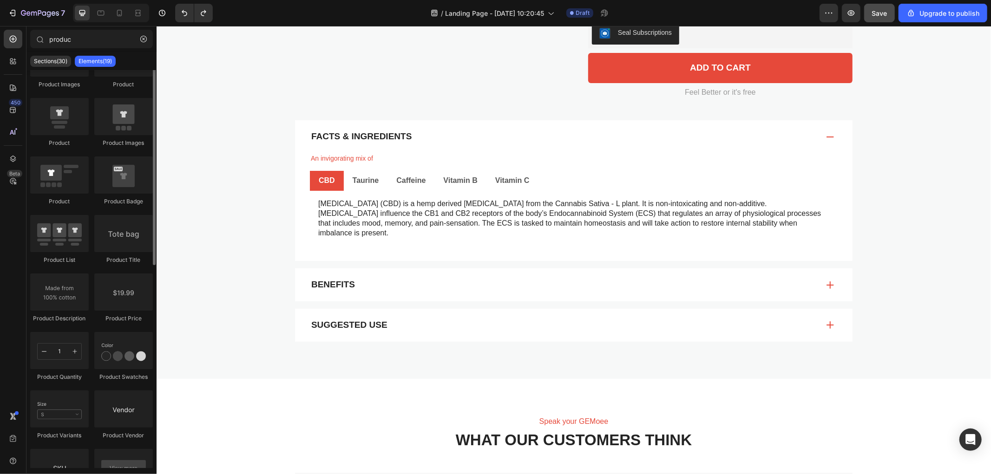
scroll to position [0, 0]
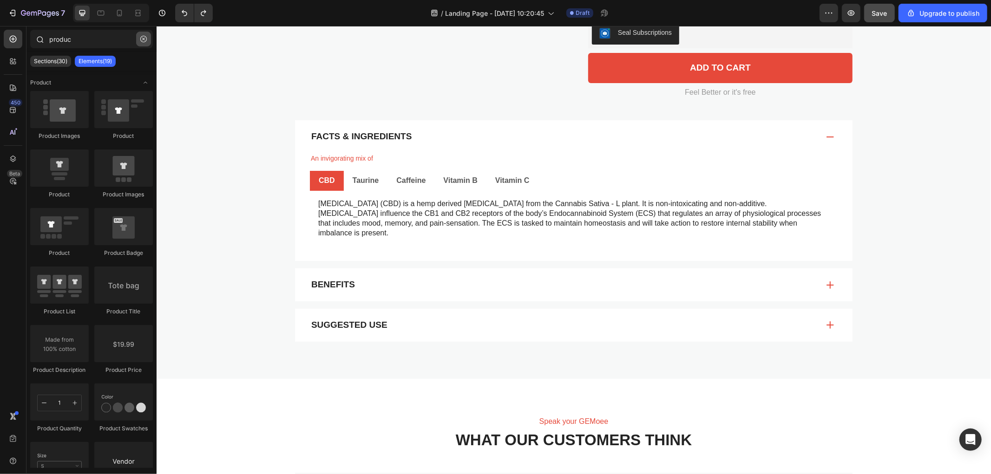
click at [142, 36] on icon "button" at bounding box center [143, 39] width 7 height 7
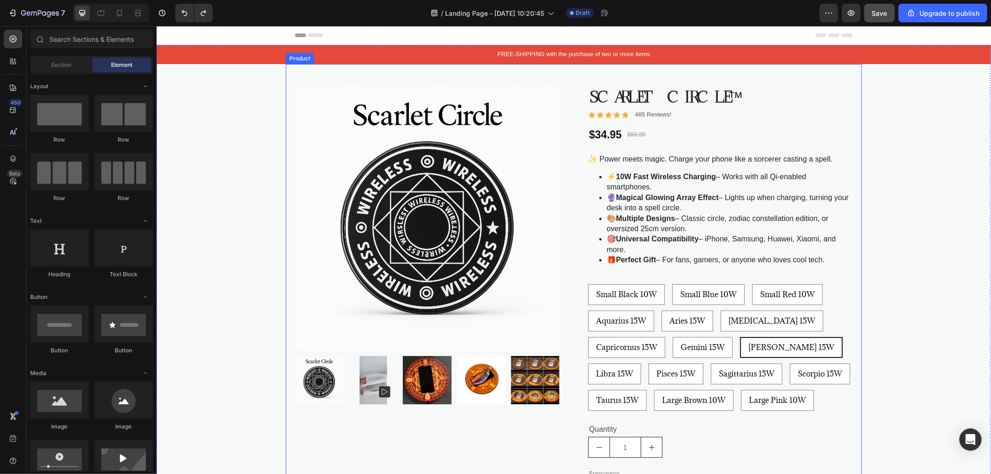
click at [579, 89] on div "Product Images Scarlet Circle™ Product Title Icon Icon Icon Icon Icon Icon List…" at bounding box center [573, 340] width 576 height 552
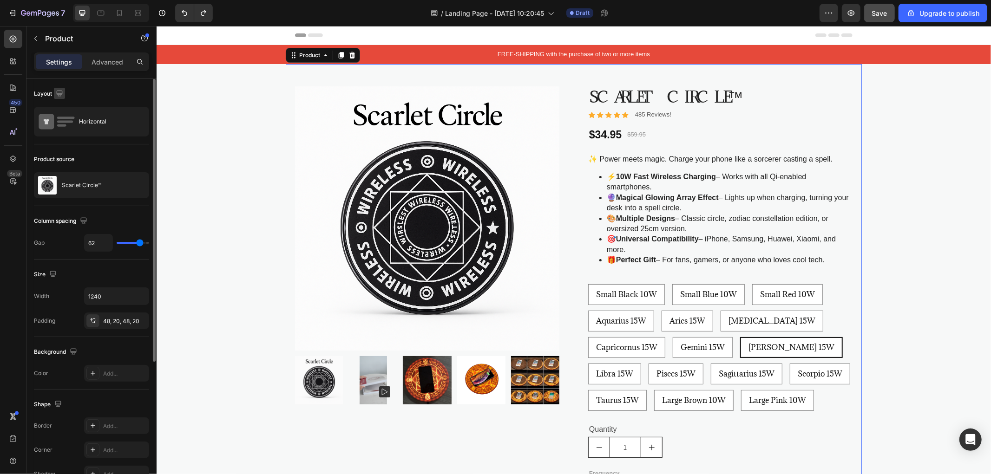
click at [58, 93] on icon "button" at bounding box center [59, 93] width 6 height 6
click at [62, 141] on icon "button" at bounding box center [61, 141] width 5 height 7
type input "0"
type input "100%"
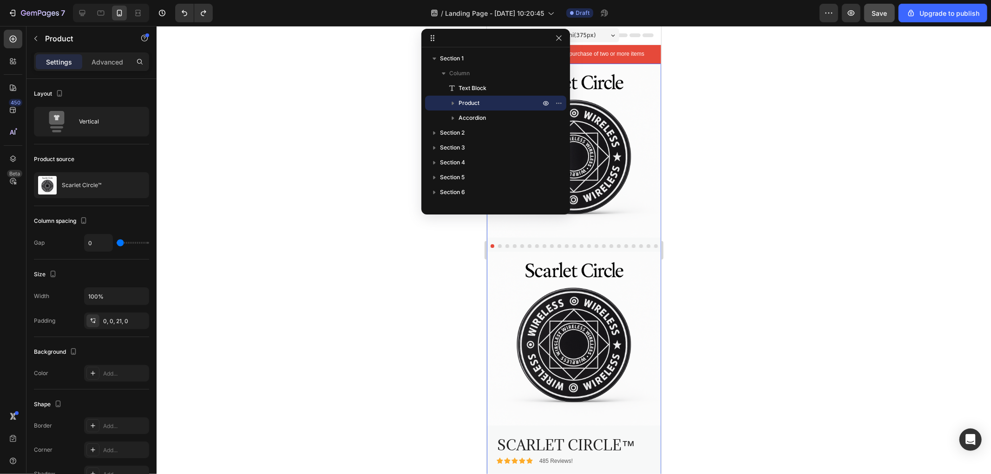
scroll to position [5, 0]
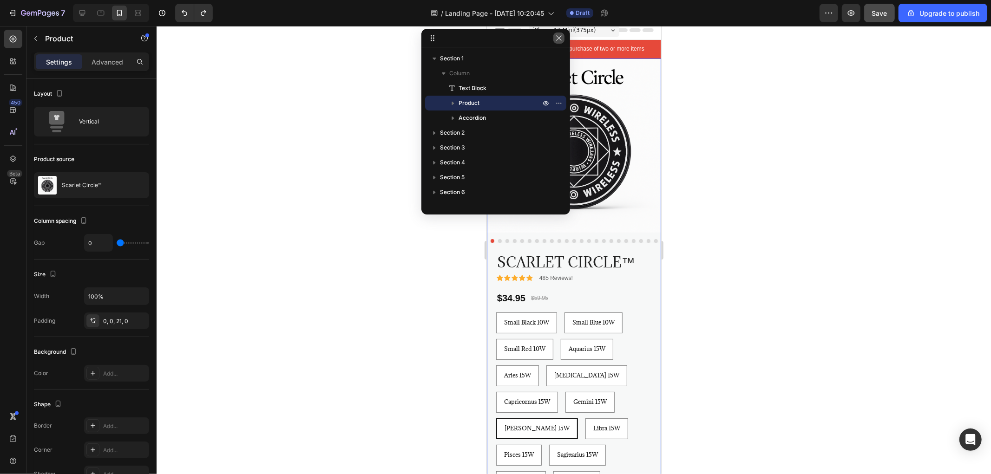
click at [558, 36] on icon "button" at bounding box center [558, 37] width 7 height 7
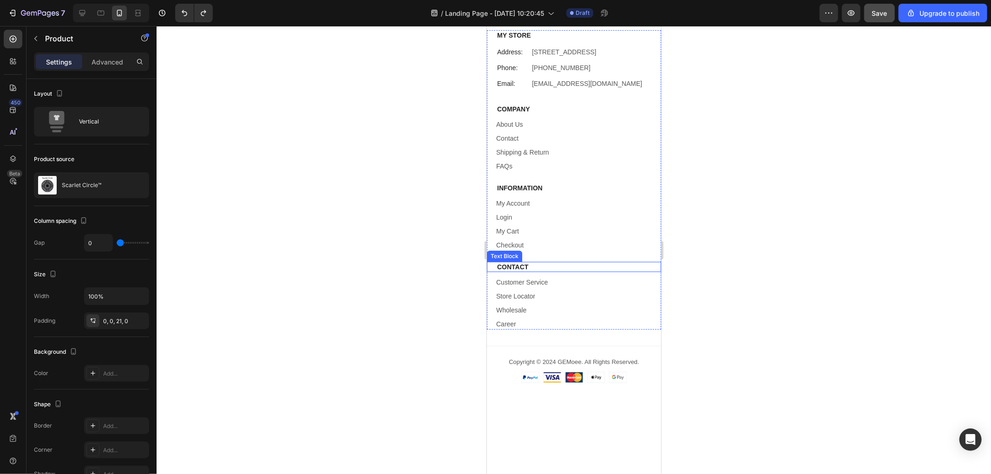
scroll to position [3149, 0]
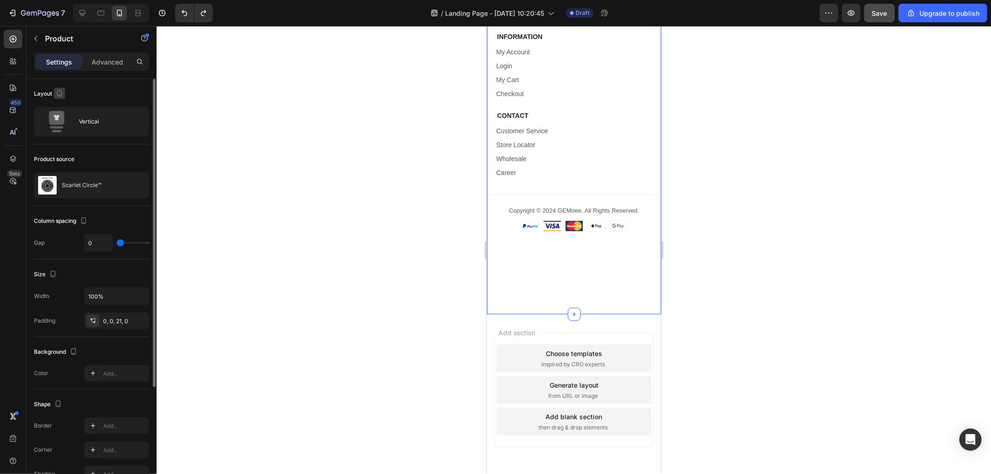
click at [57, 95] on icon "button" at bounding box center [59, 93] width 9 height 9
click at [61, 111] on icon "button" at bounding box center [61, 108] width 9 height 9
type input "62"
type input "1240"
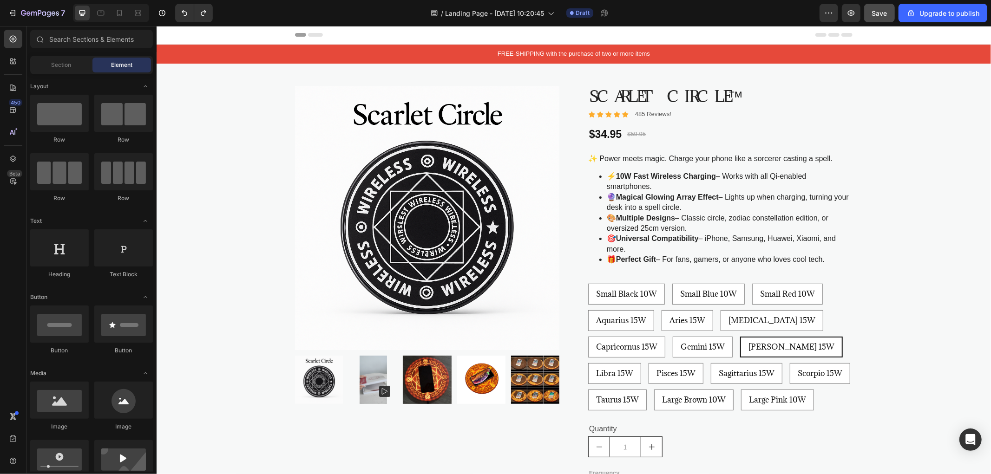
scroll to position [0, 0]
